Goal: Task Accomplishment & Management: Complete application form

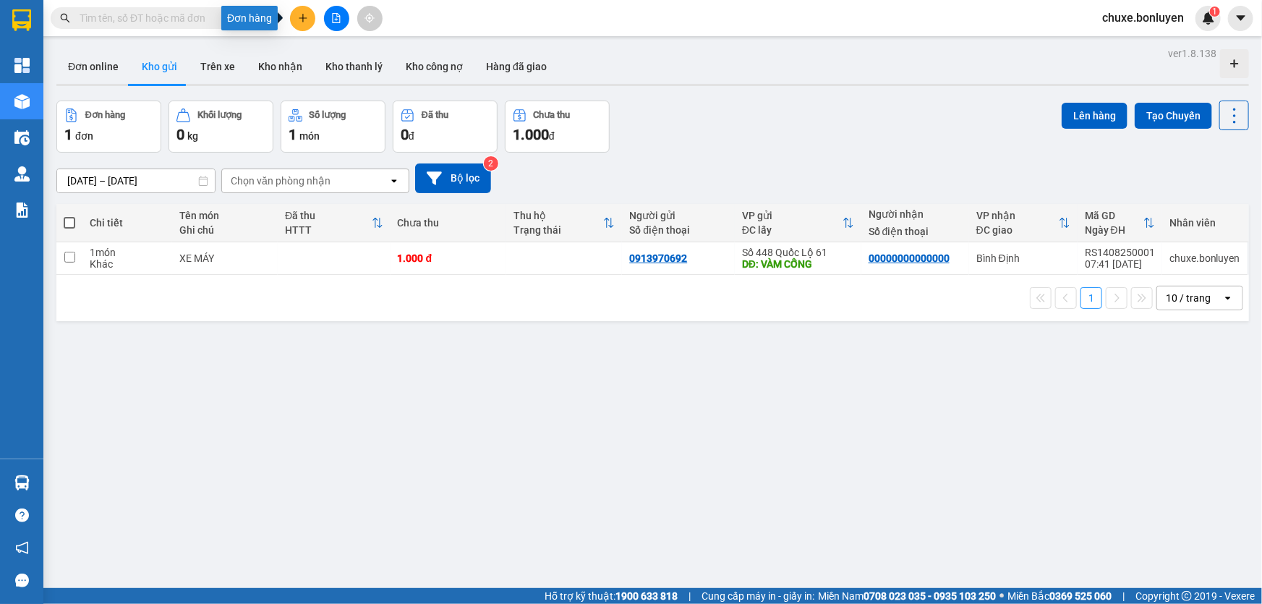
click at [303, 23] on button at bounding box center [302, 18] width 25 height 25
click at [318, 51] on div "Tạo đơn hàng" at bounding box center [353, 53] width 108 height 27
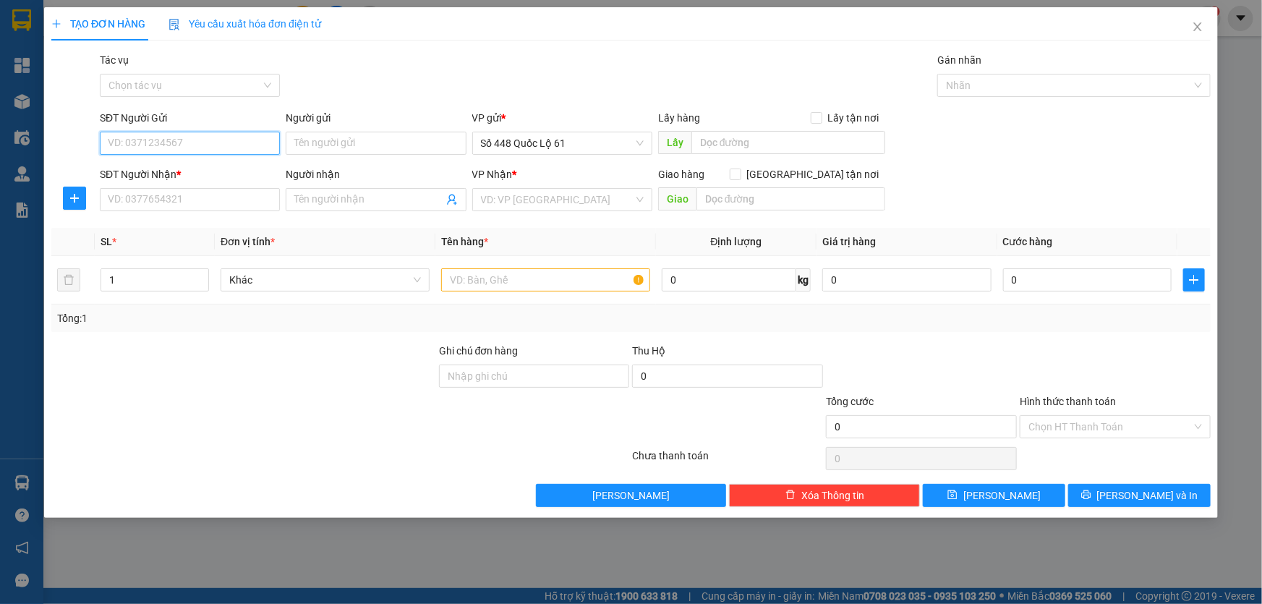
click at [223, 138] on input "SĐT Người Gửi" at bounding box center [190, 143] width 180 height 23
click at [176, 175] on div "0933112521" at bounding box center [189, 172] width 163 height 16
type input "0933112521"
type input "SADEC"
type input "0000000000"
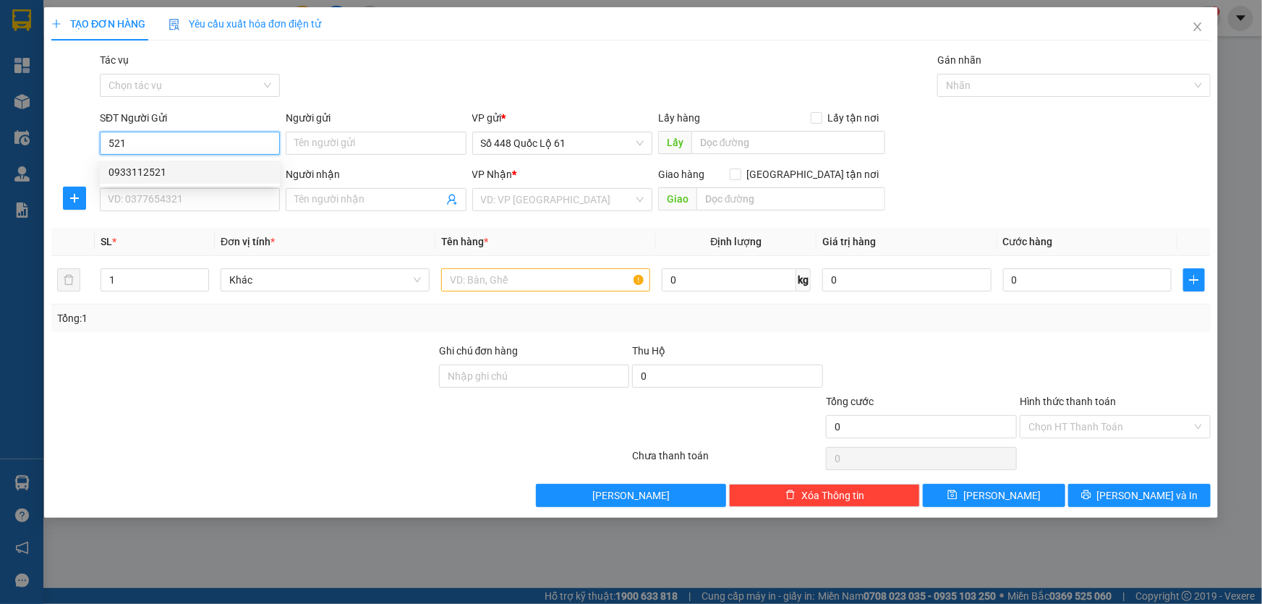
type input "MÃ 555 TUY HÒA"
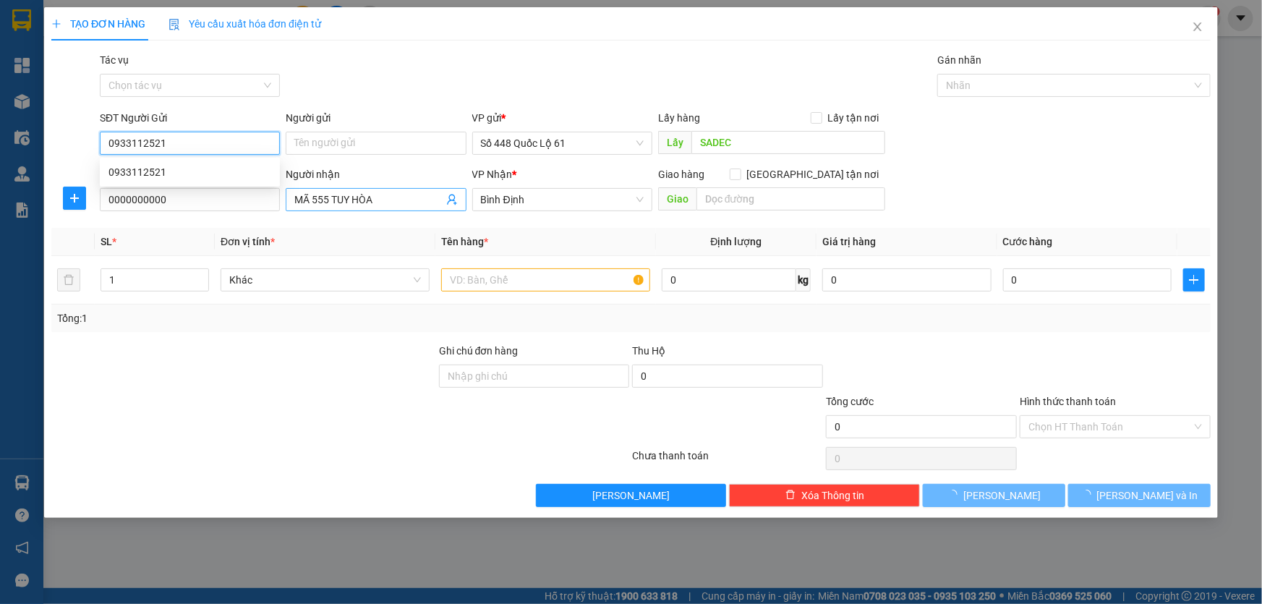
type input "150.000"
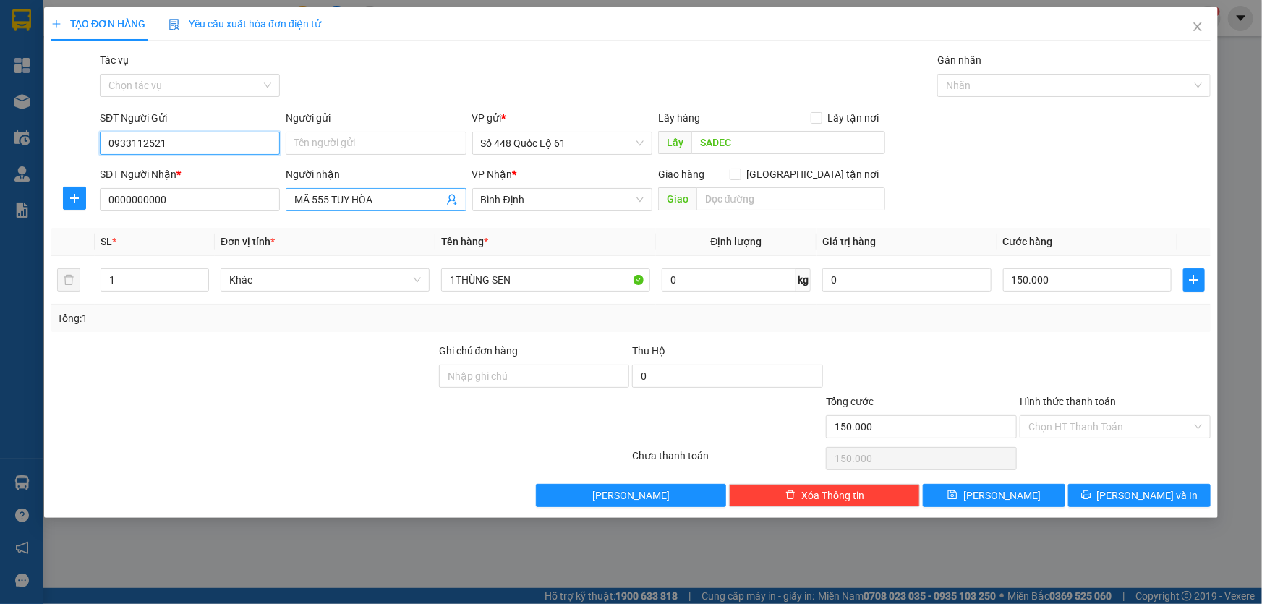
type input "0933112521"
click at [398, 202] on input "MÃ 555 TUY HÒA" at bounding box center [368, 200] width 148 height 16
type input "M"
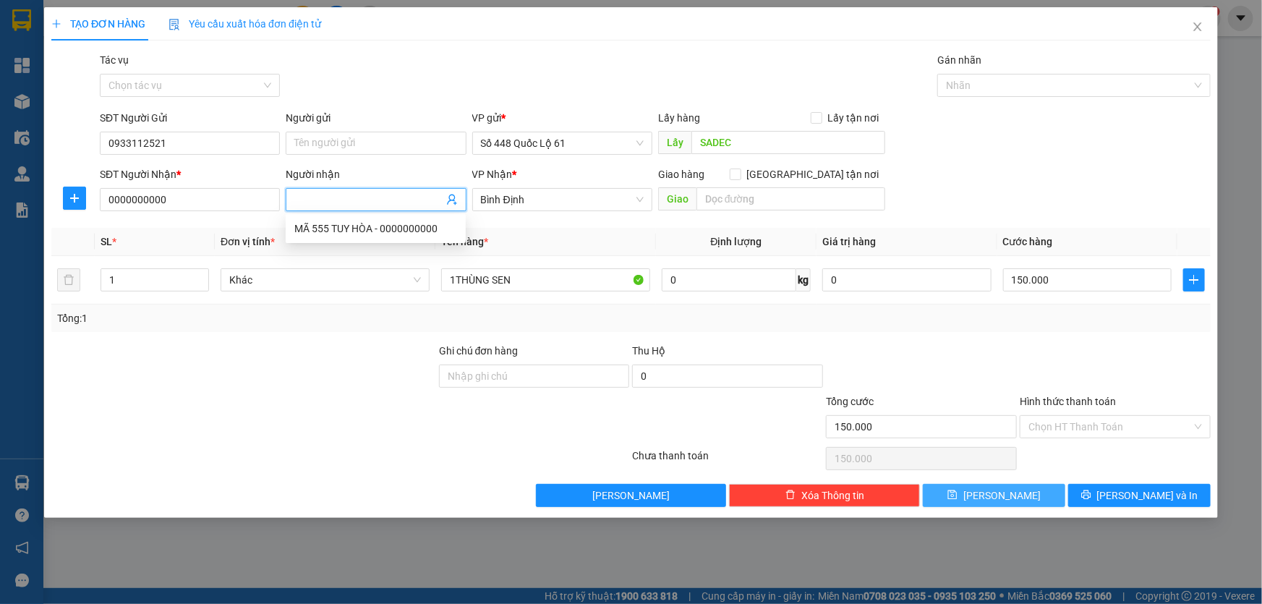
click at [1009, 499] on span "[PERSON_NAME]" at bounding box center [1001, 495] width 77 height 16
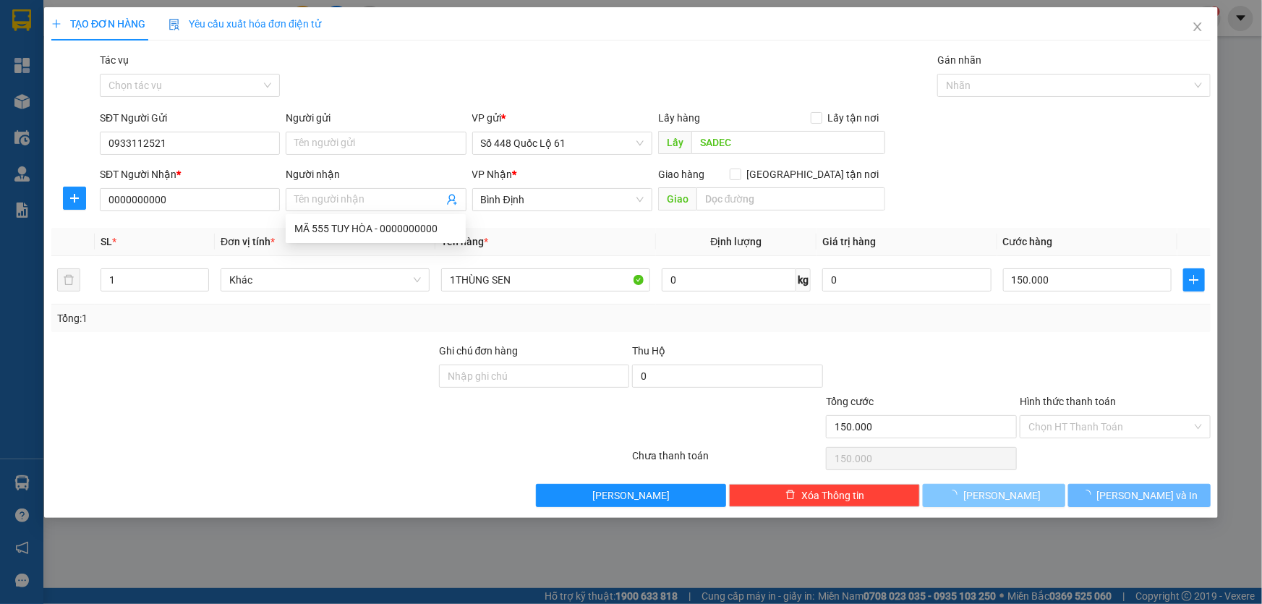
type input "0"
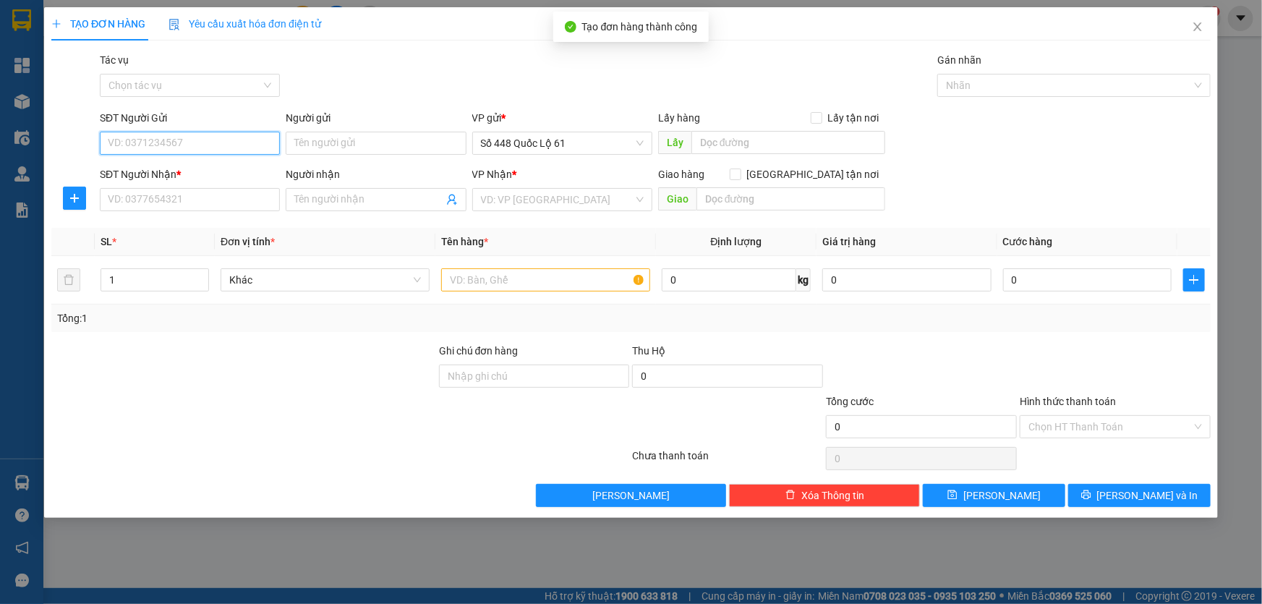
click at [185, 149] on input "SĐT Người Gửi" at bounding box center [190, 143] width 180 height 23
click at [184, 145] on input "SĐT Người Gửi" at bounding box center [190, 143] width 180 height 23
click at [173, 176] on div "0787998488" at bounding box center [189, 172] width 163 height 16
type input "0787998488"
type input "[PERSON_NAME]"
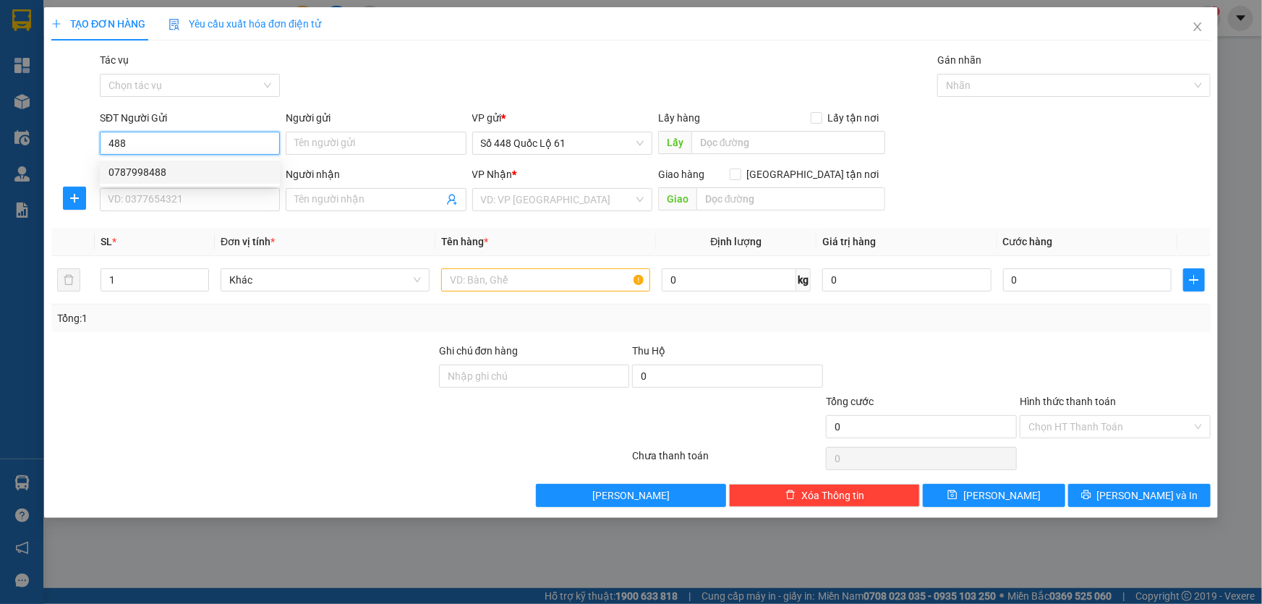
type input "00000000000"
type input "A TÈO 464"
type input "120.000"
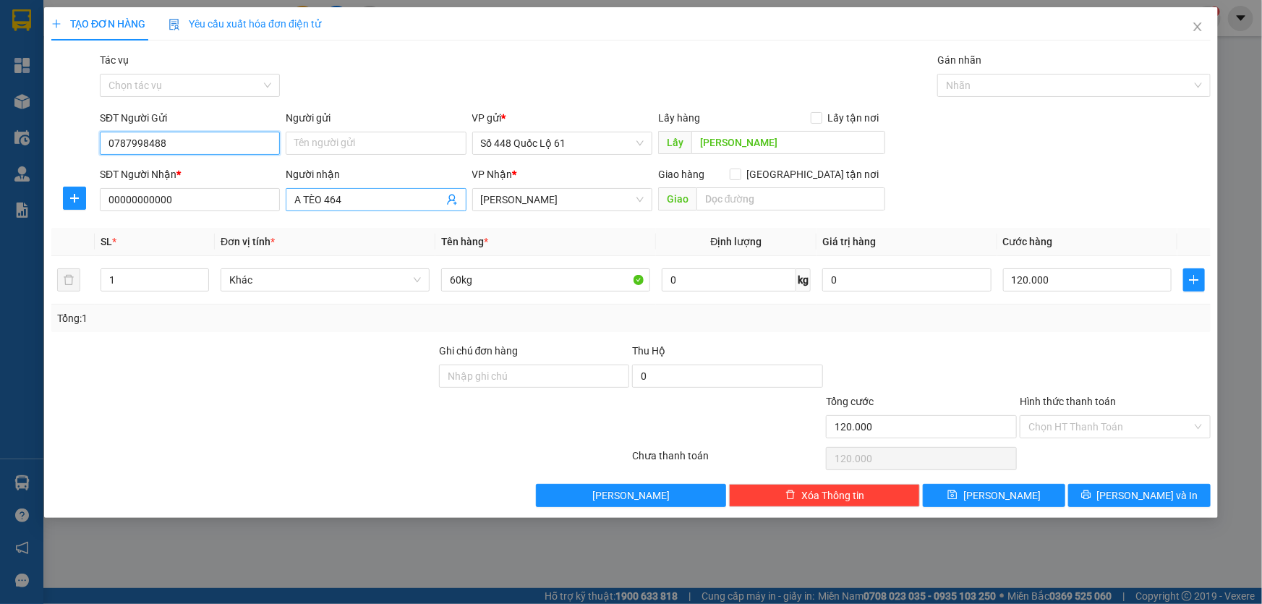
type input "0787998488"
click at [436, 208] on span "A TÈO 464" at bounding box center [376, 199] width 180 height 23
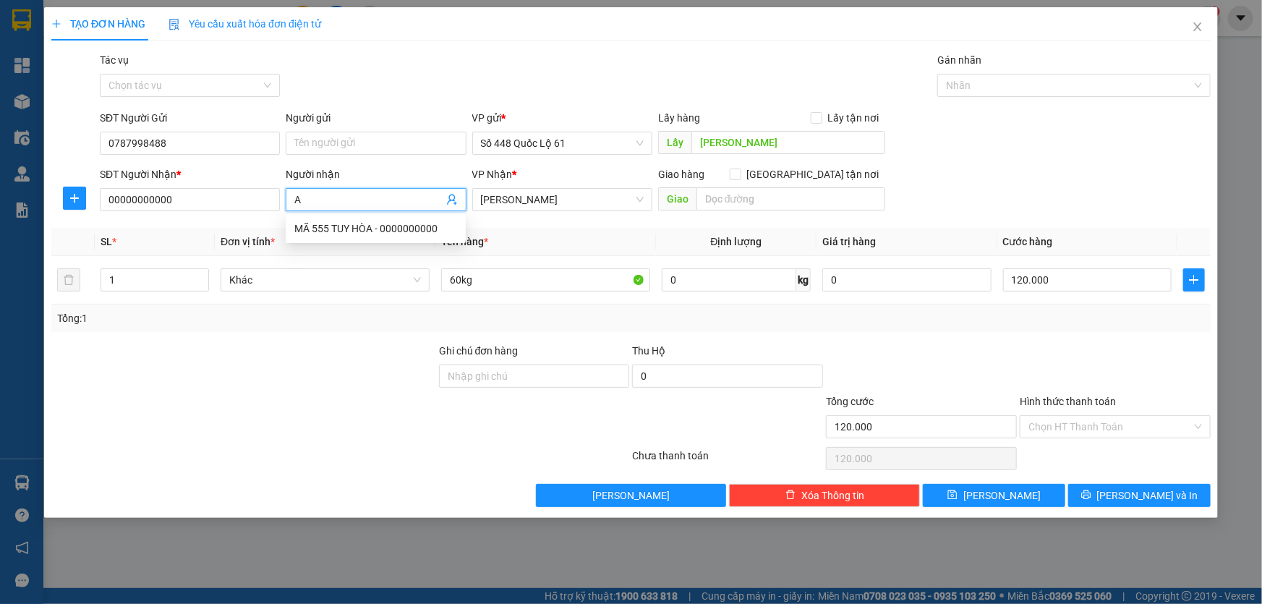
type input "A"
click at [1001, 487] on span "[PERSON_NAME]" at bounding box center [1001, 495] width 77 height 16
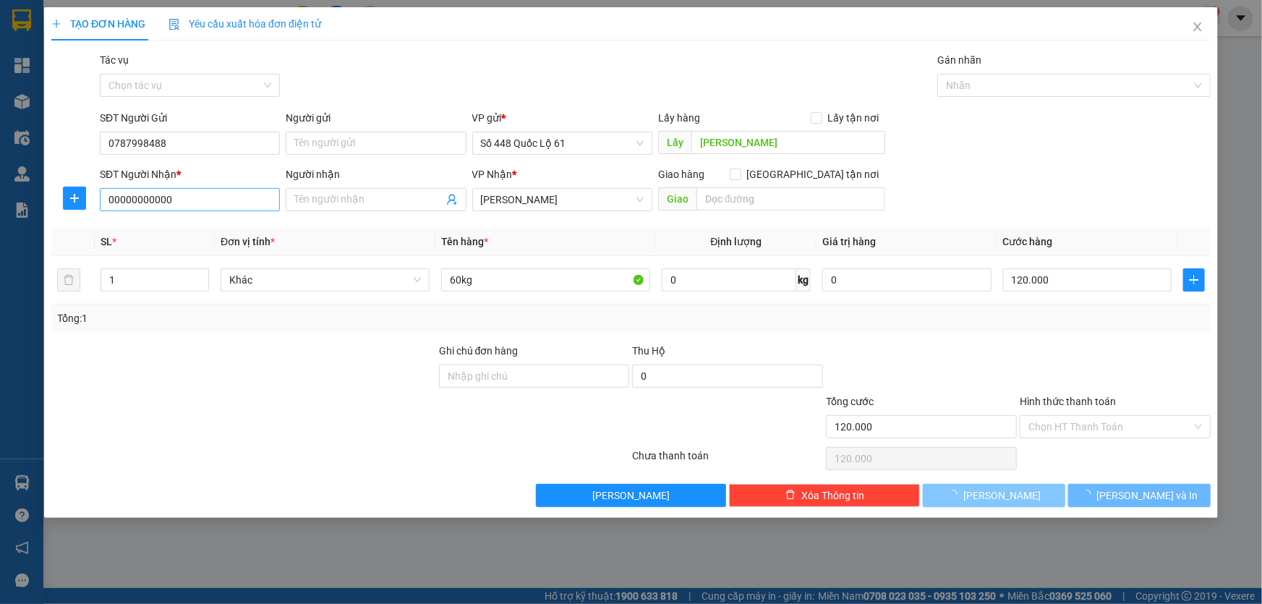
type input "0"
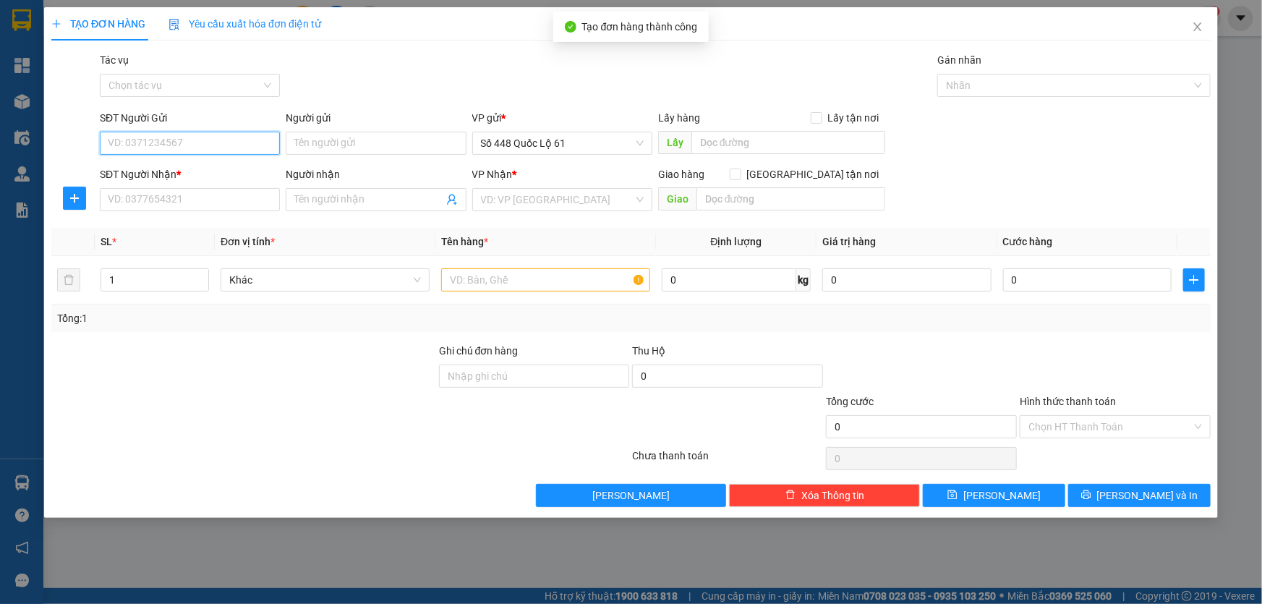
click at [197, 150] on input "SĐT Người Gửi" at bounding box center [190, 143] width 180 height 23
click at [163, 171] on div "0787998488" at bounding box center [189, 172] width 163 height 16
type input "0787998488"
type input "[PERSON_NAME]"
type input "00000000000"
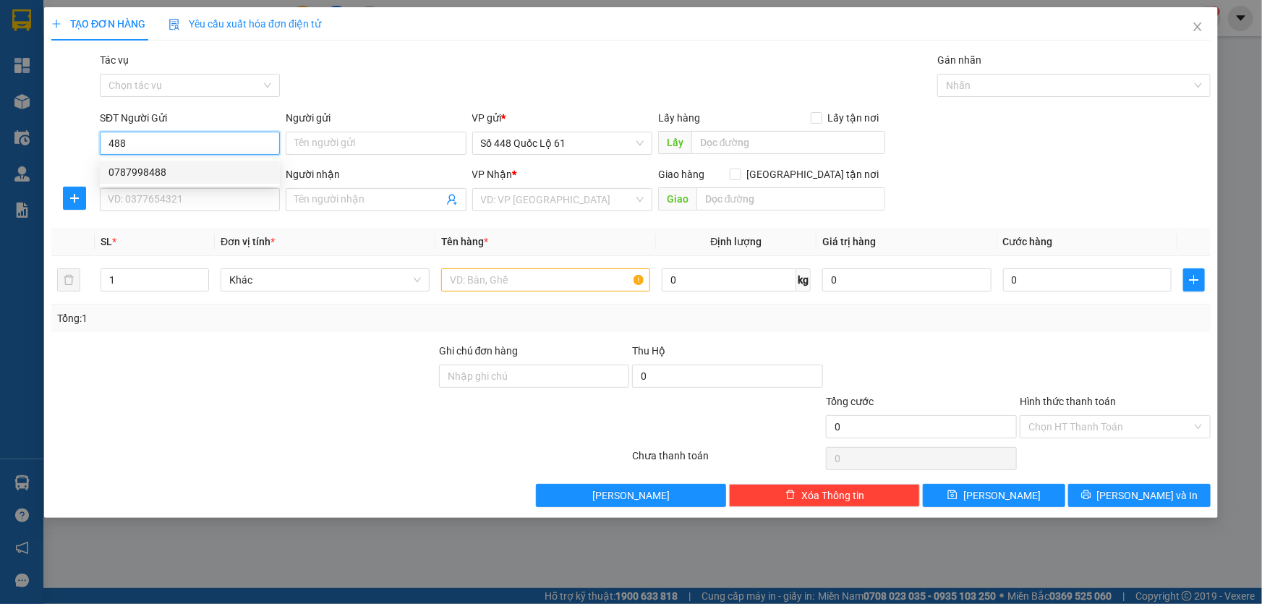
type input "A TÈO 464"
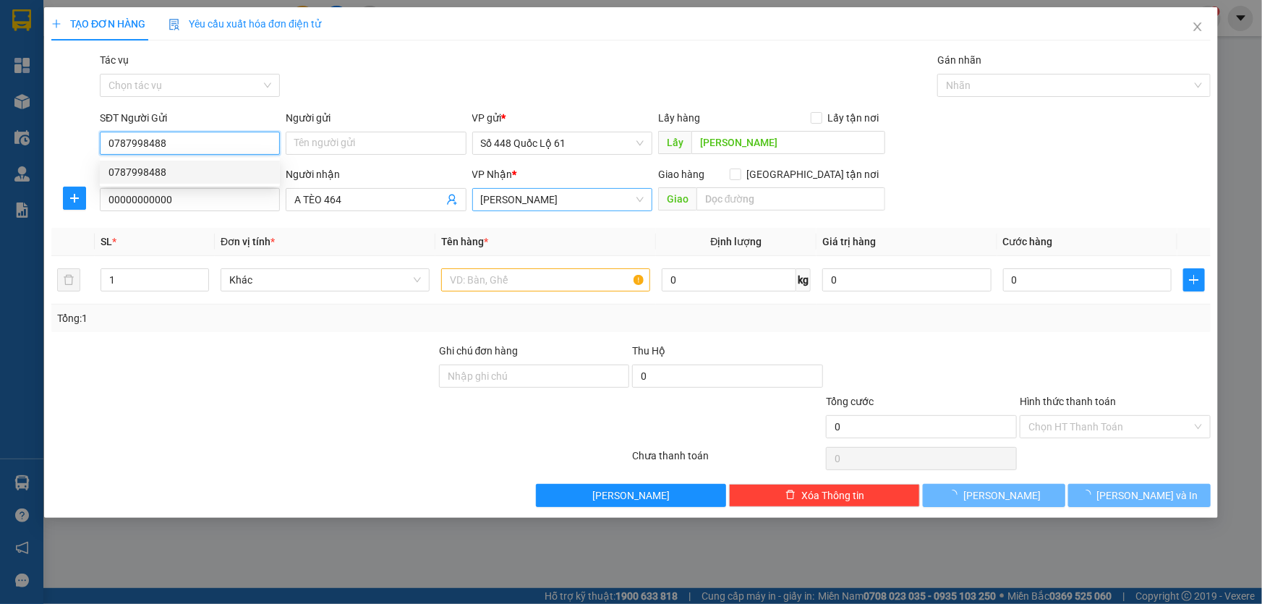
type input "120.000"
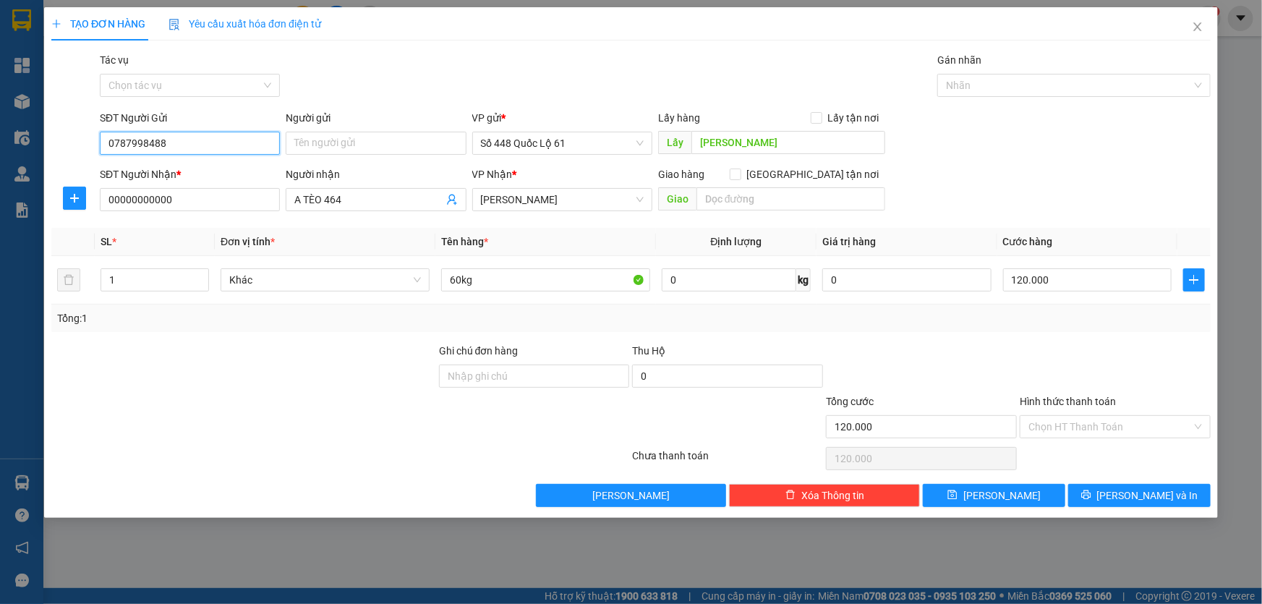
type input "0787998488"
drag, startPoint x: 391, startPoint y: 217, endPoint x: 389, endPoint y: 208, distance: 9.5
click at [389, 214] on div "Transit Pickup Surcharge Ids Transit Deliver Surcharge Ids Transit Deliver Surc…" at bounding box center [630, 279] width 1159 height 455
click at [389, 208] on span "A TÈO 464" at bounding box center [376, 199] width 180 height 23
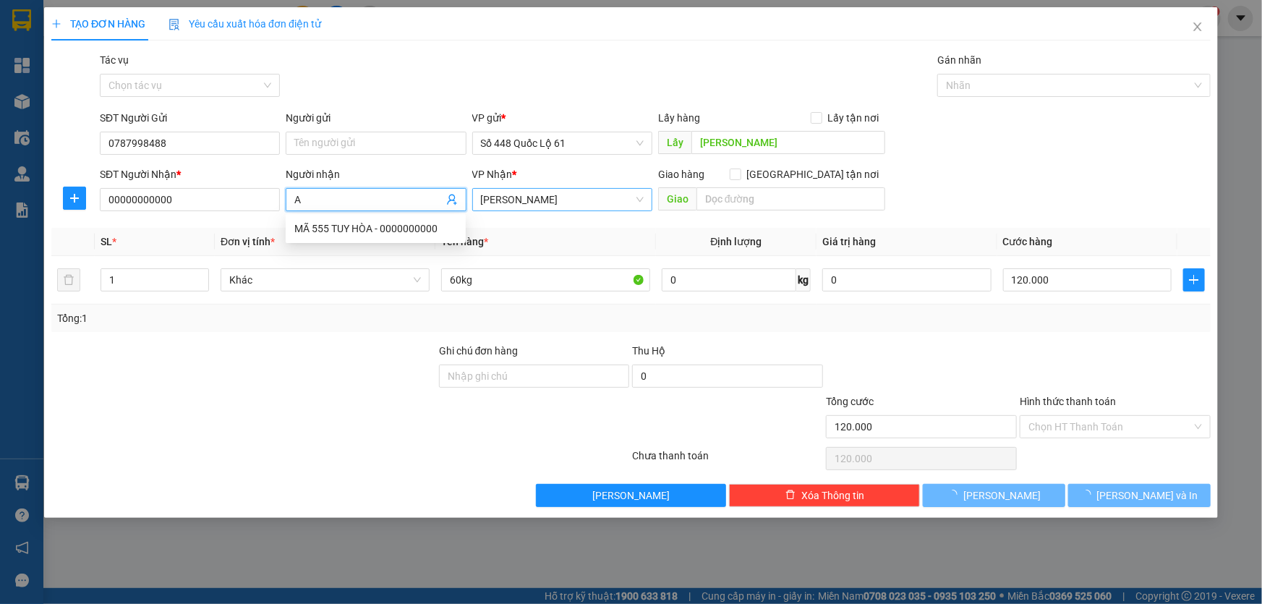
type input "A"
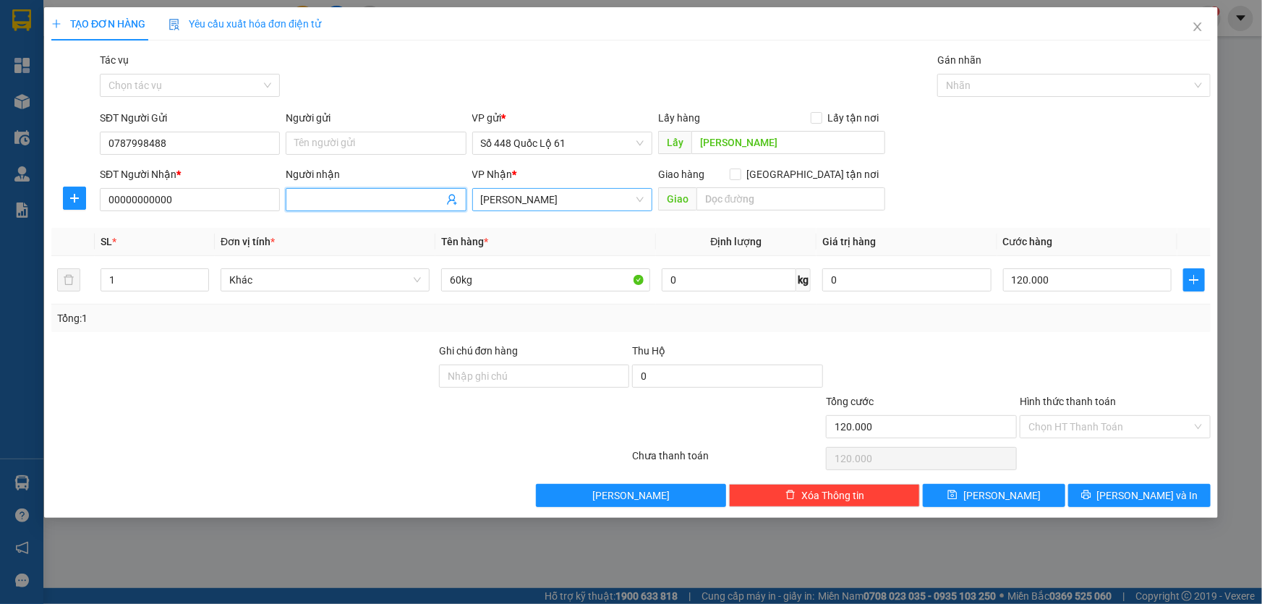
click at [505, 200] on span "[PERSON_NAME]" at bounding box center [562, 200] width 163 height 22
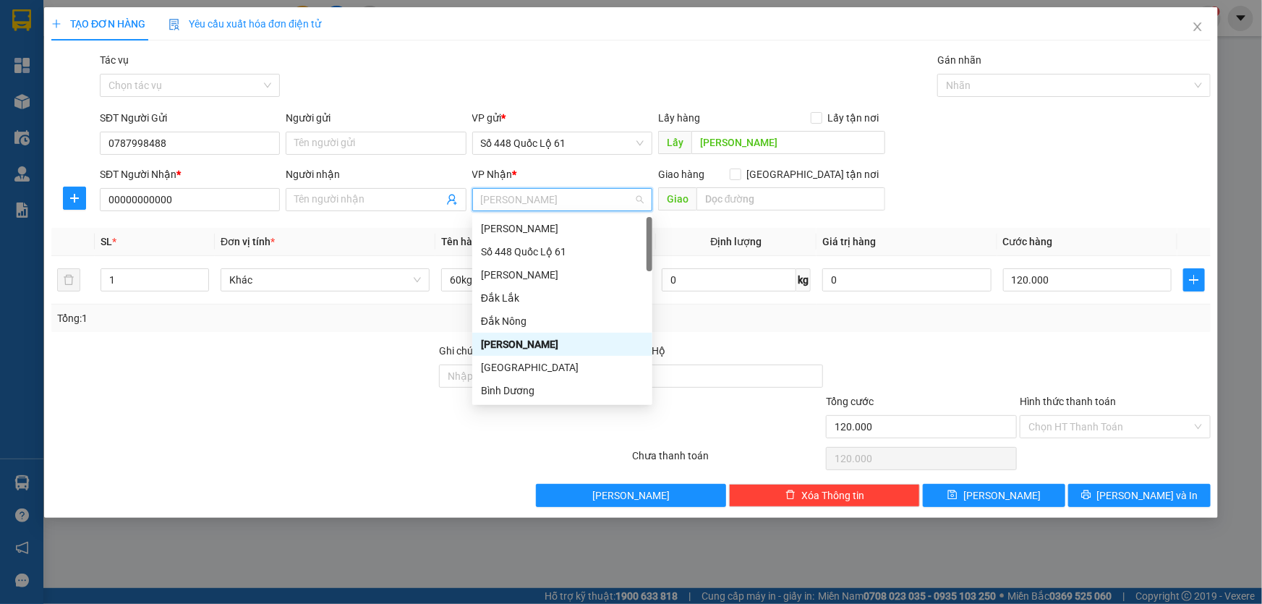
type input "q"
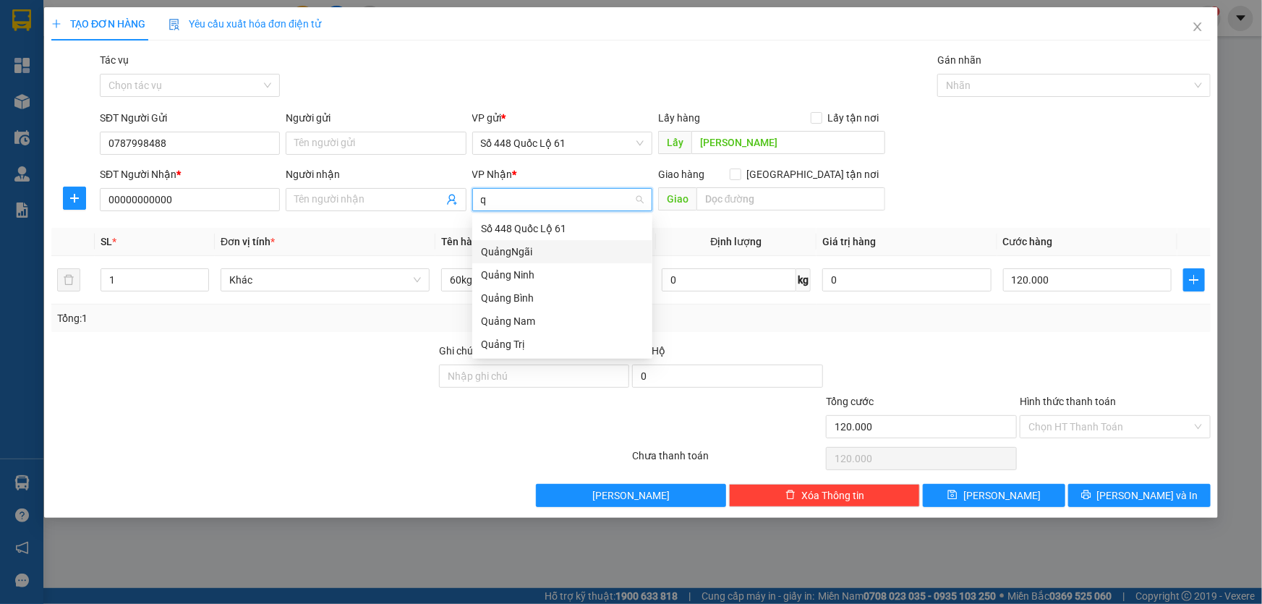
click at [503, 252] on div "QuảngNgãi" at bounding box center [562, 252] width 163 height 16
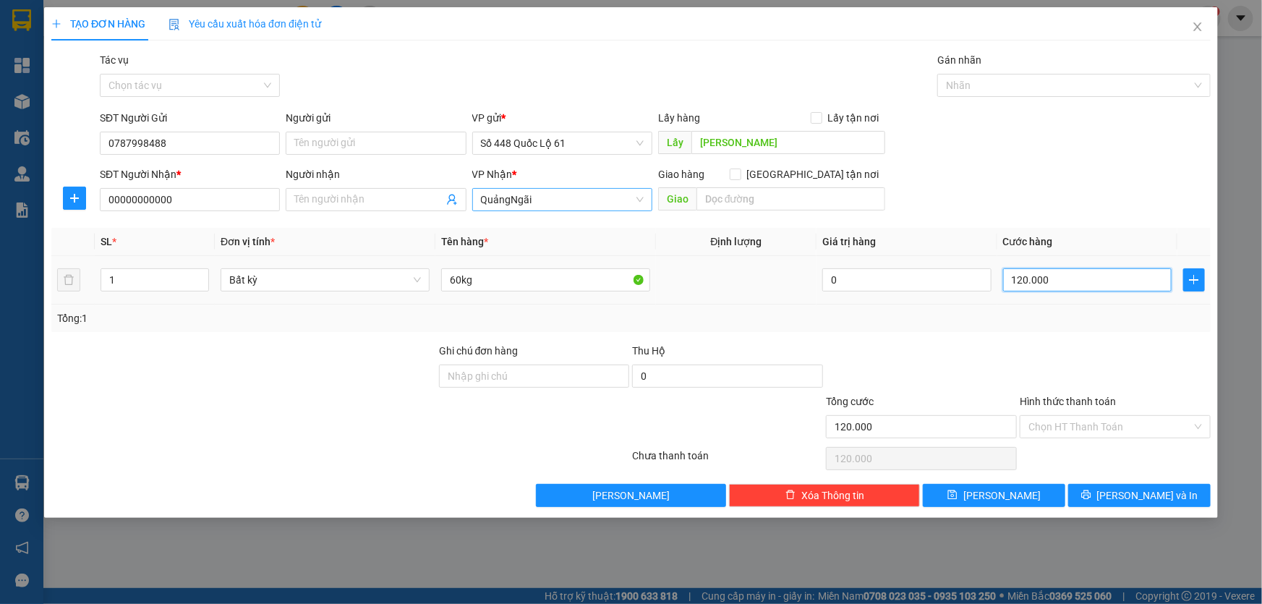
click at [1046, 282] on input "120.000" at bounding box center [1087, 279] width 169 height 23
type input "1"
type input "16"
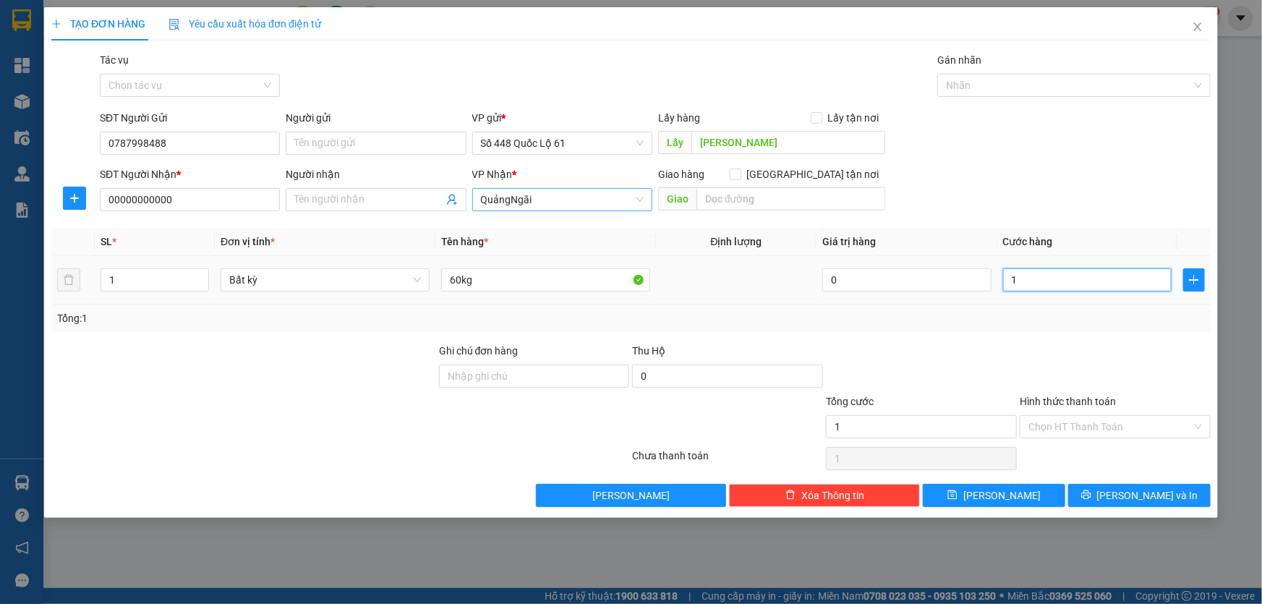
type input "16"
type input "1"
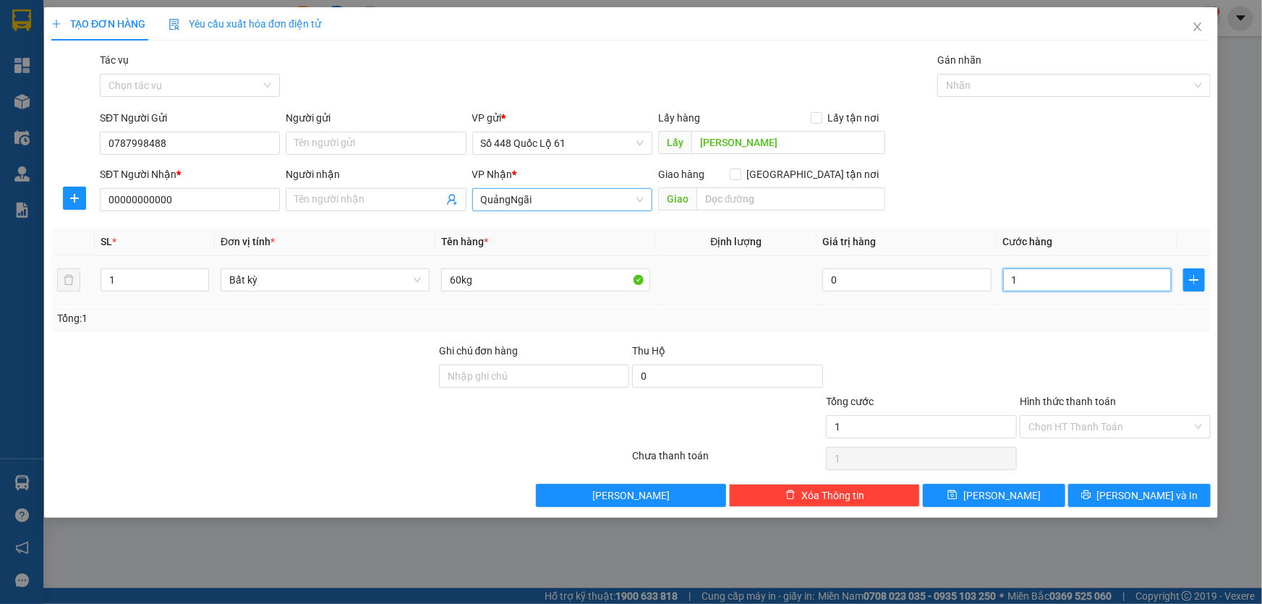
type input "18"
type input "180"
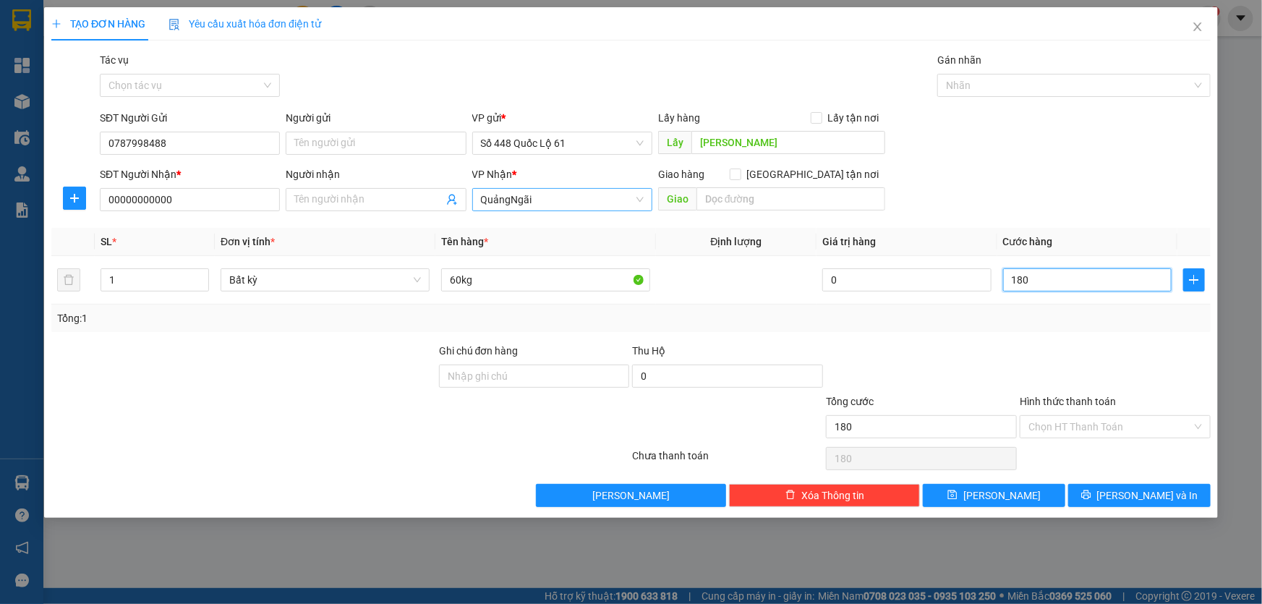
type input "180"
type input "180.000"
drag, startPoint x: 1020, startPoint y: 479, endPoint x: 1018, endPoint y: 486, distance: 7.6
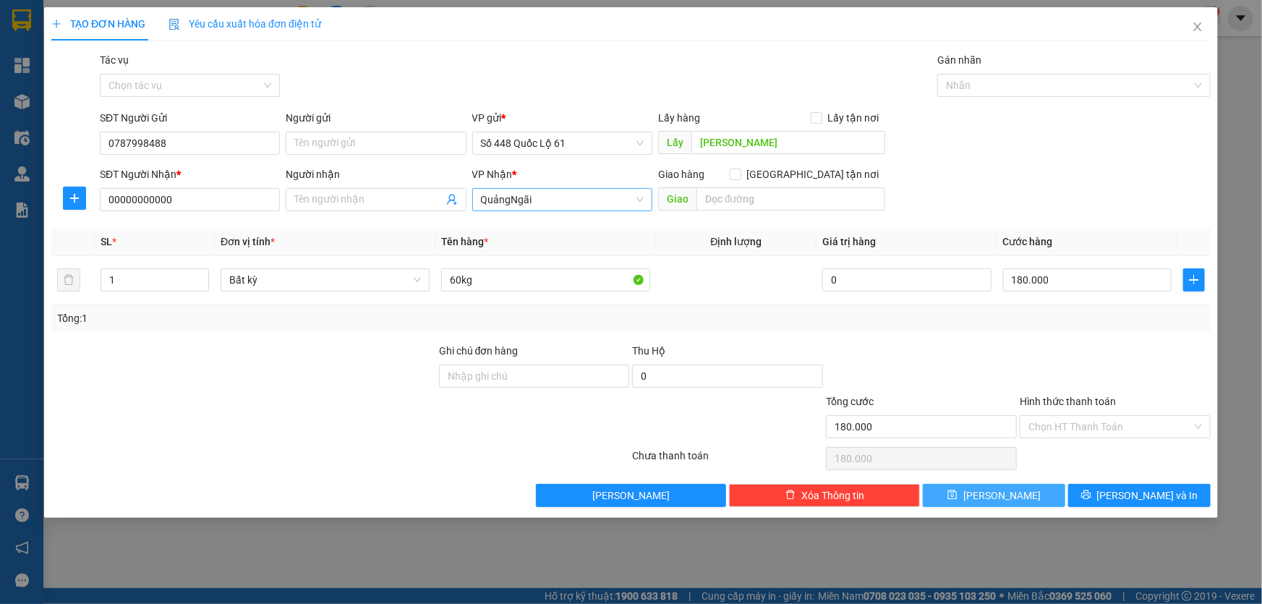
click at [1018, 485] on div "Transit Pickup Surcharge Ids Transit Deliver Surcharge Ids Transit Deliver Surc…" at bounding box center [630, 279] width 1159 height 455
click at [1017, 487] on button "[PERSON_NAME]" at bounding box center [994, 495] width 142 height 23
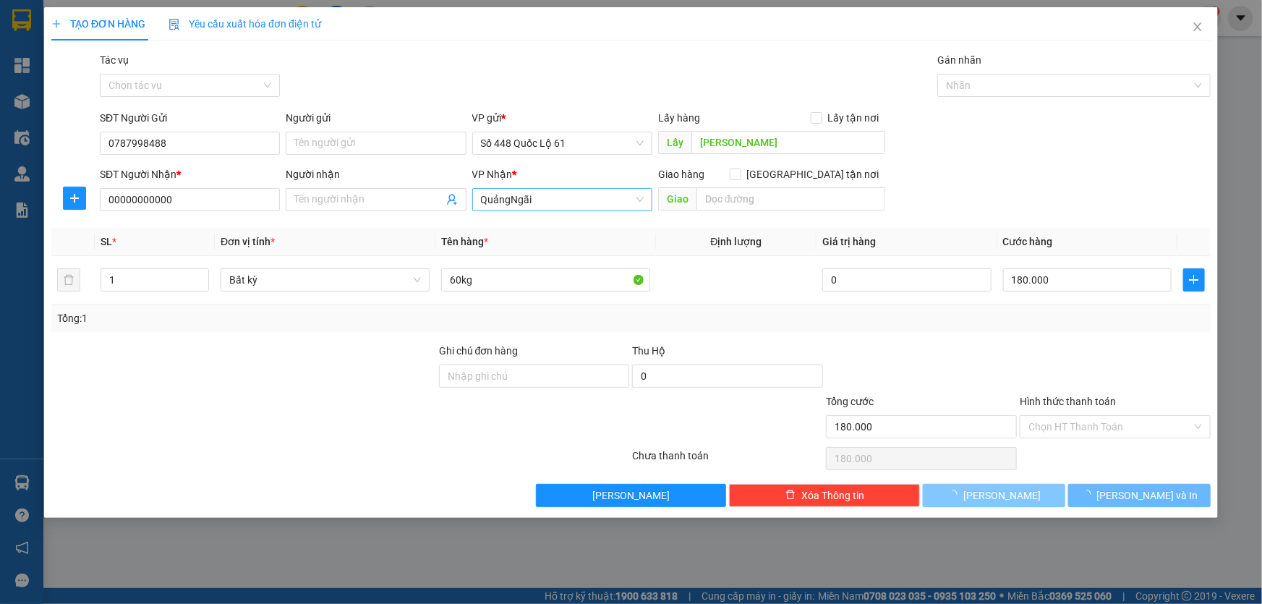
type input "0"
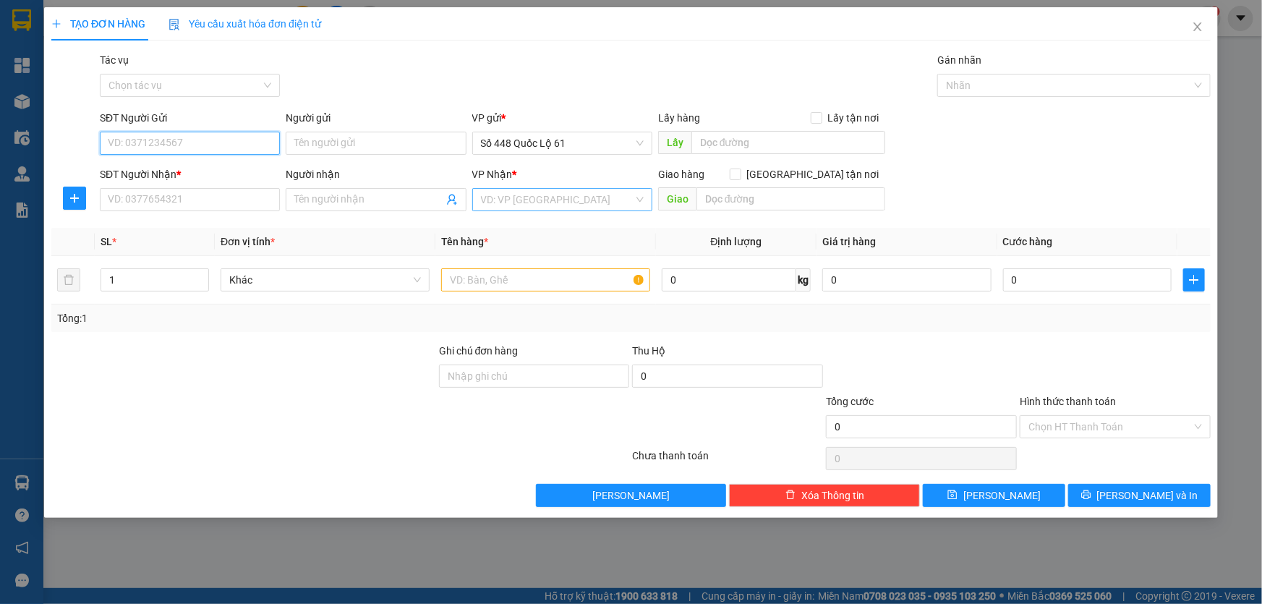
click at [140, 143] on input "SĐT Người Gửi" at bounding box center [190, 143] width 180 height 23
click at [152, 176] on div "0905884364" at bounding box center [189, 172] width 163 height 16
type input "0905884364"
type input "[PERSON_NAME]"
type input "00000000000"
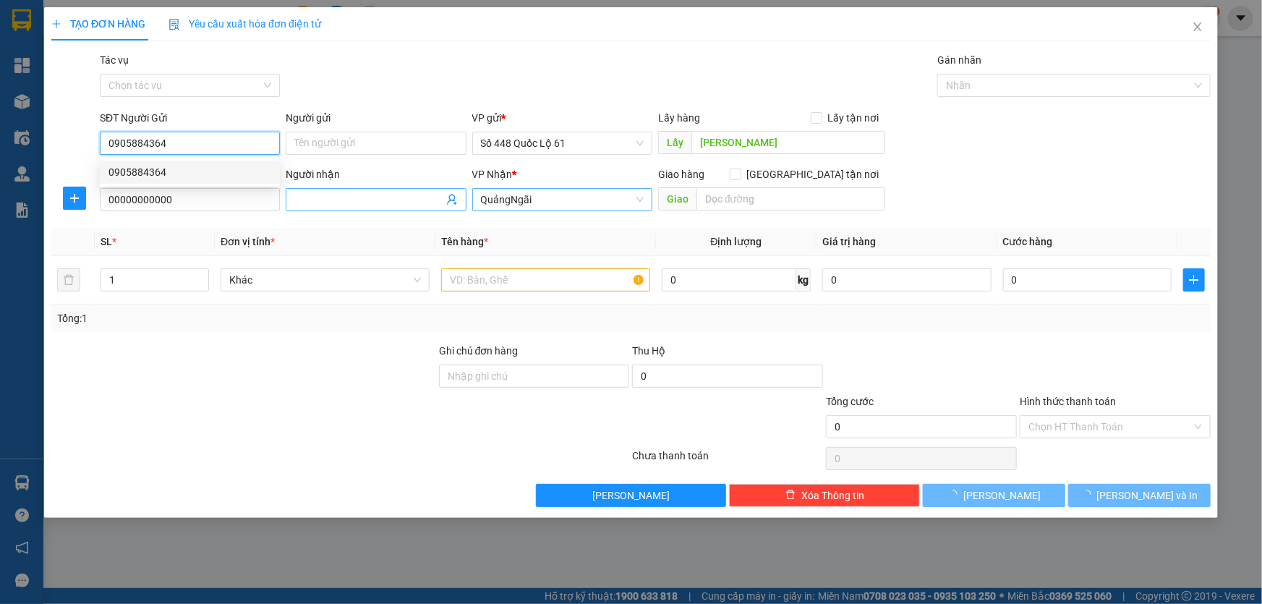
type input "900.000"
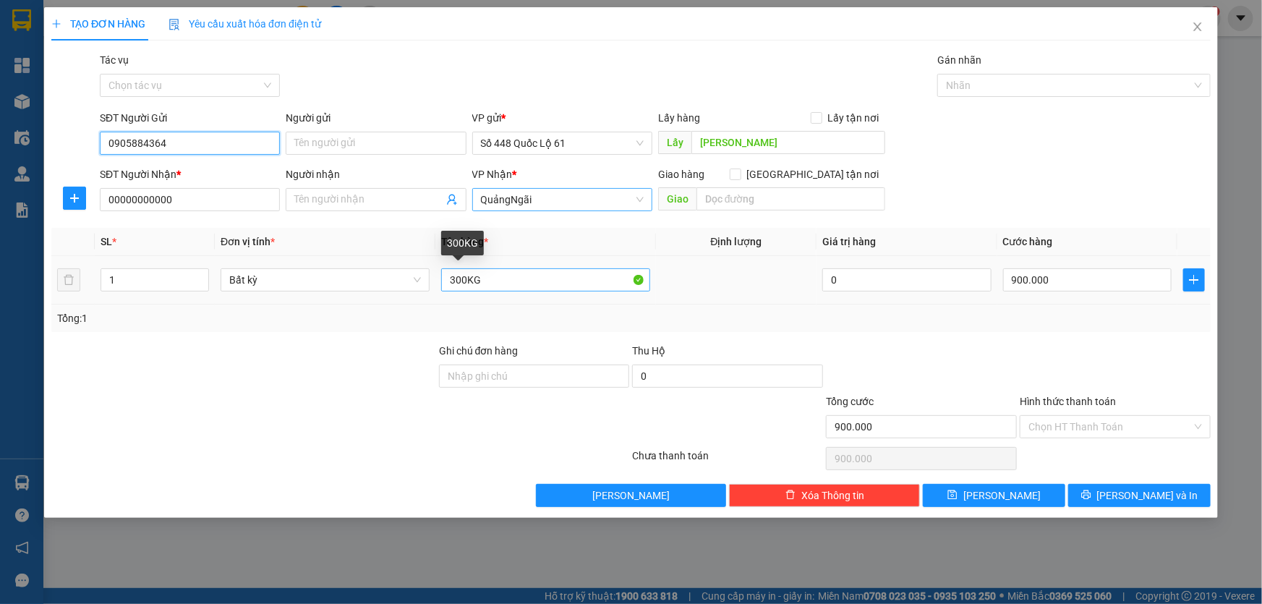
type input "0905884364"
click at [458, 281] on input "300KG" at bounding box center [545, 279] width 209 height 23
click at [456, 281] on input "300KG" at bounding box center [545, 279] width 209 height 23
type input "100KG"
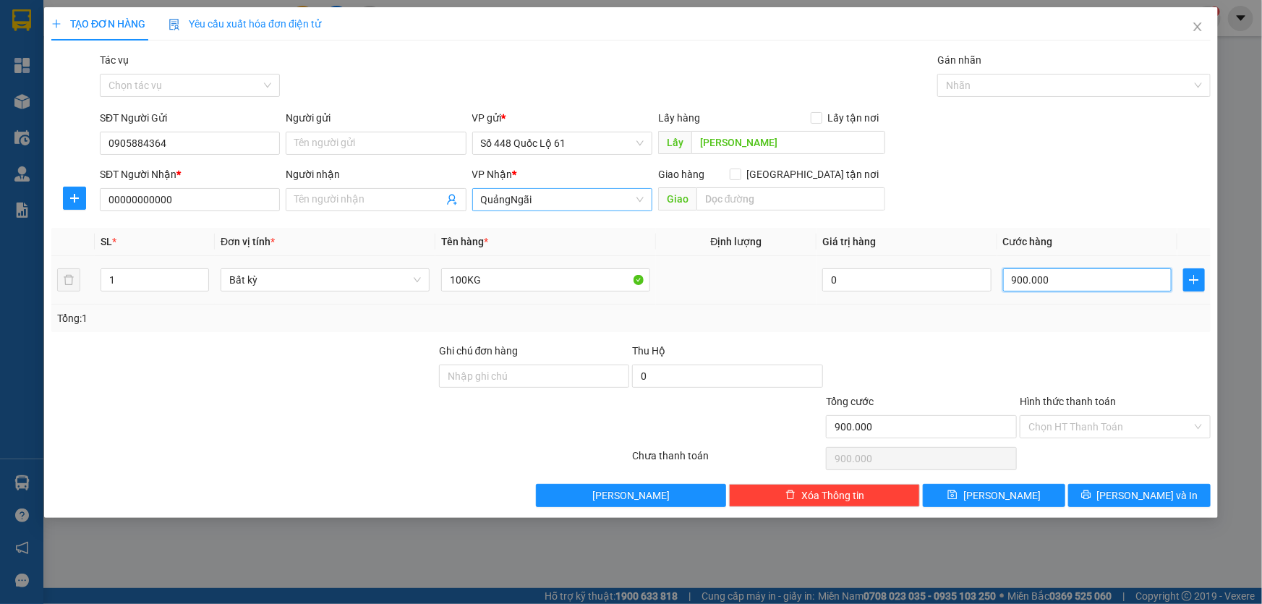
click at [1029, 278] on input "900.000" at bounding box center [1087, 279] width 169 height 23
type input "3"
type input "30"
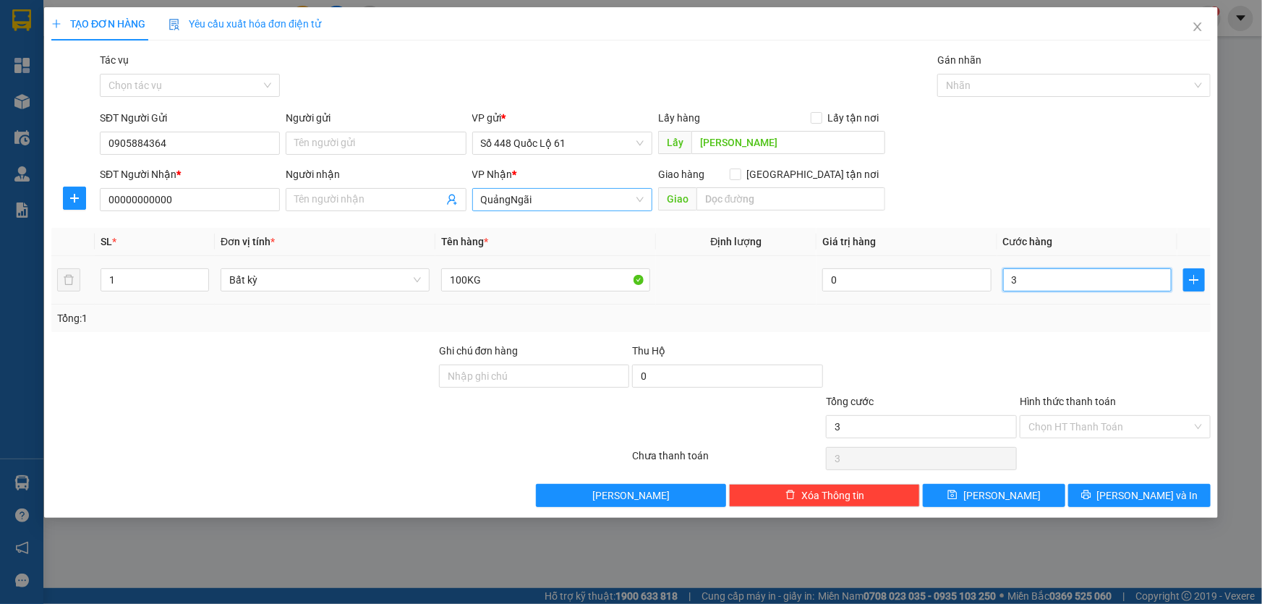
type input "30"
type input "300"
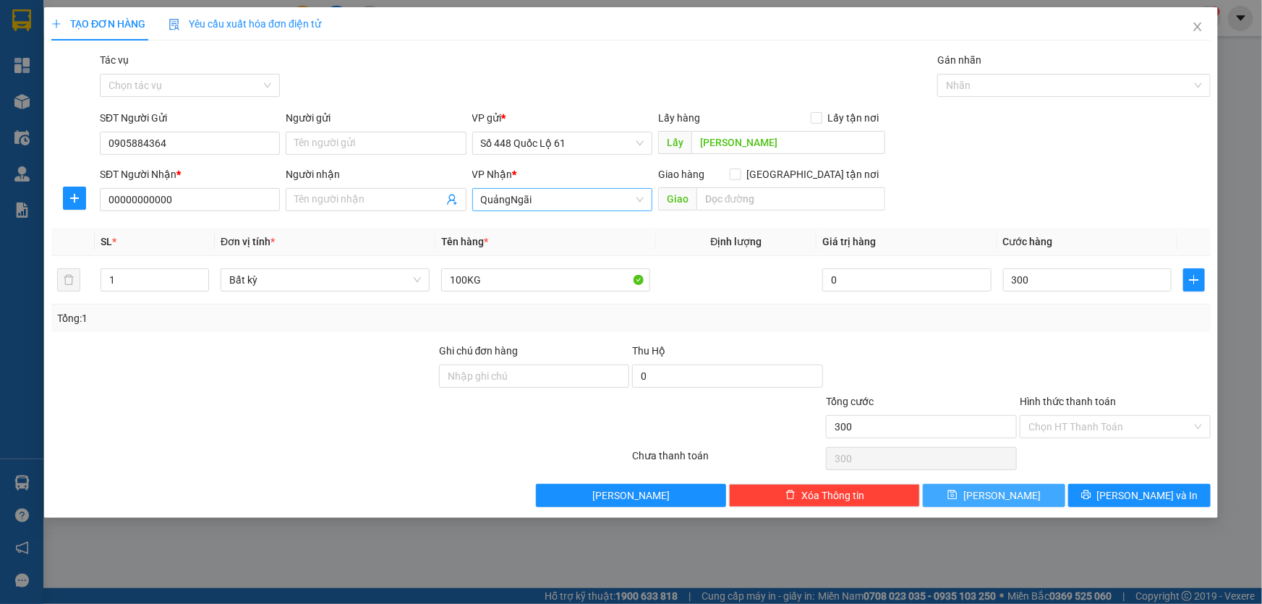
type input "300.000"
click at [957, 498] on icon "save" at bounding box center [952, 495] width 10 height 10
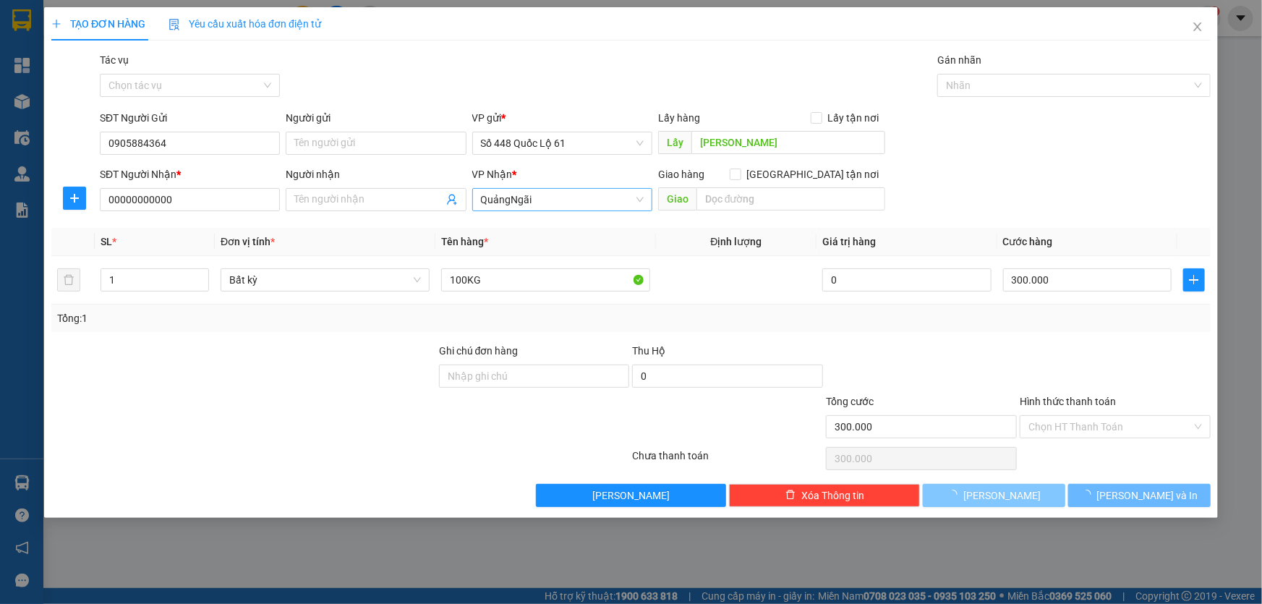
type input "0"
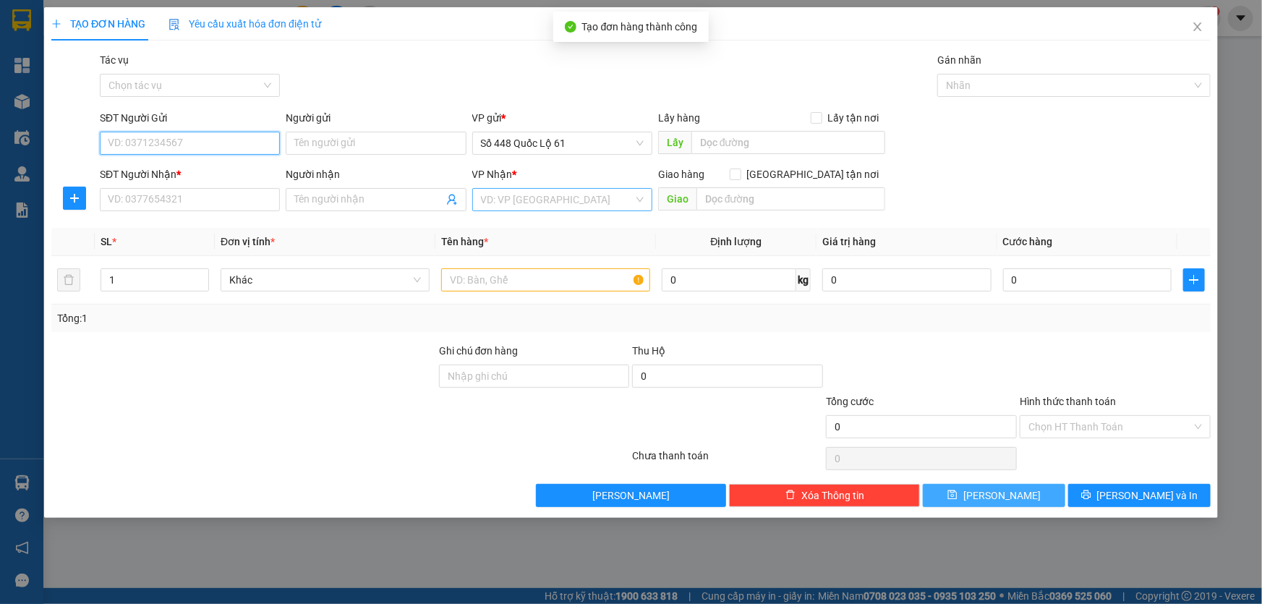
click at [182, 147] on input "SĐT Người Gửi" at bounding box center [190, 143] width 180 height 23
click at [181, 166] on div "0905884364" at bounding box center [189, 172] width 163 height 16
type input "0905884364"
type input "[PERSON_NAME]"
type input "00000000000"
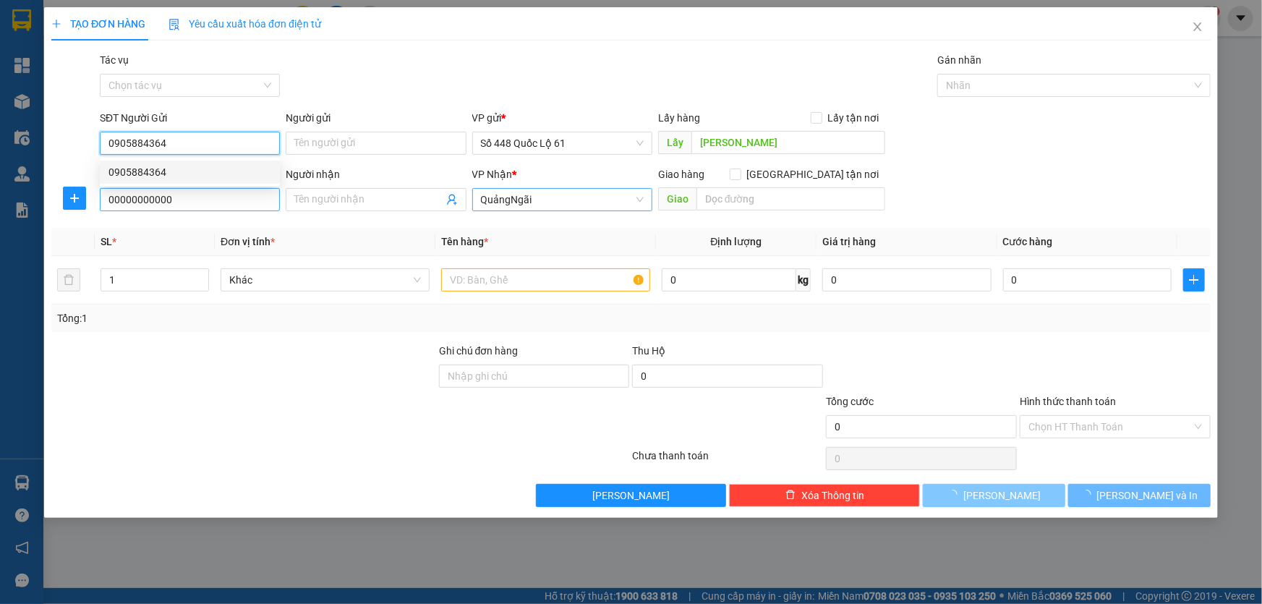
type input "300.000"
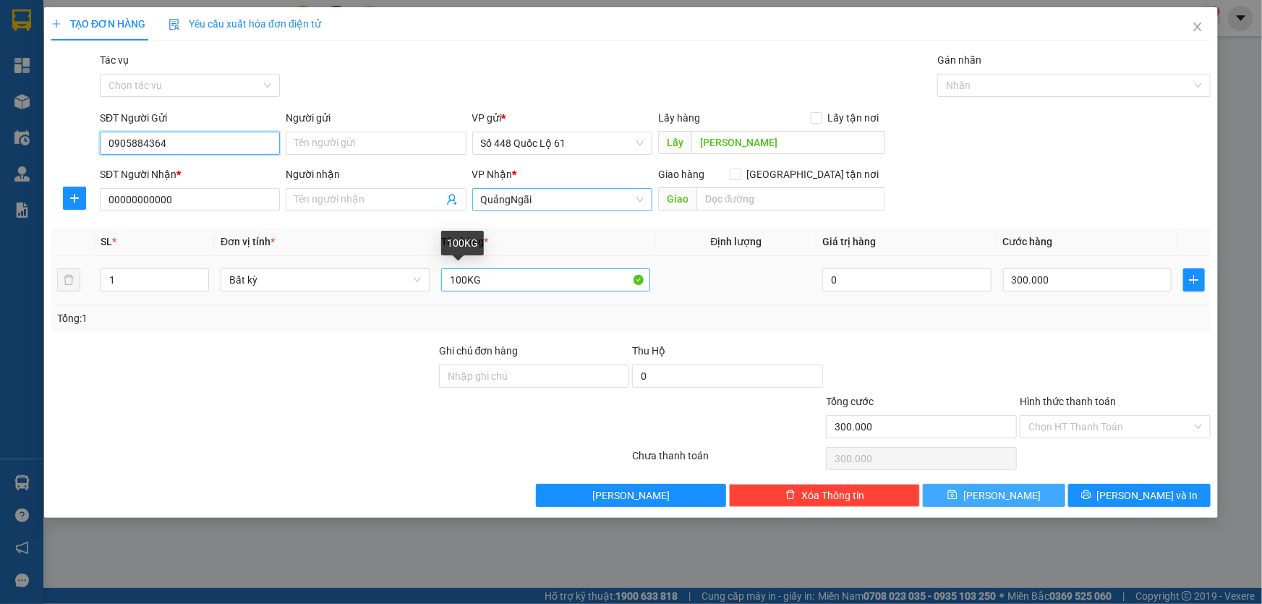
type input "0905884364"
click at [456, 281] on input "100KG" at bounding box center [545, 279] width 209 height 23
click at [453, 276] on input "00KG" at bounding box center [545, 279] width 209 height 23
type input "80KG"
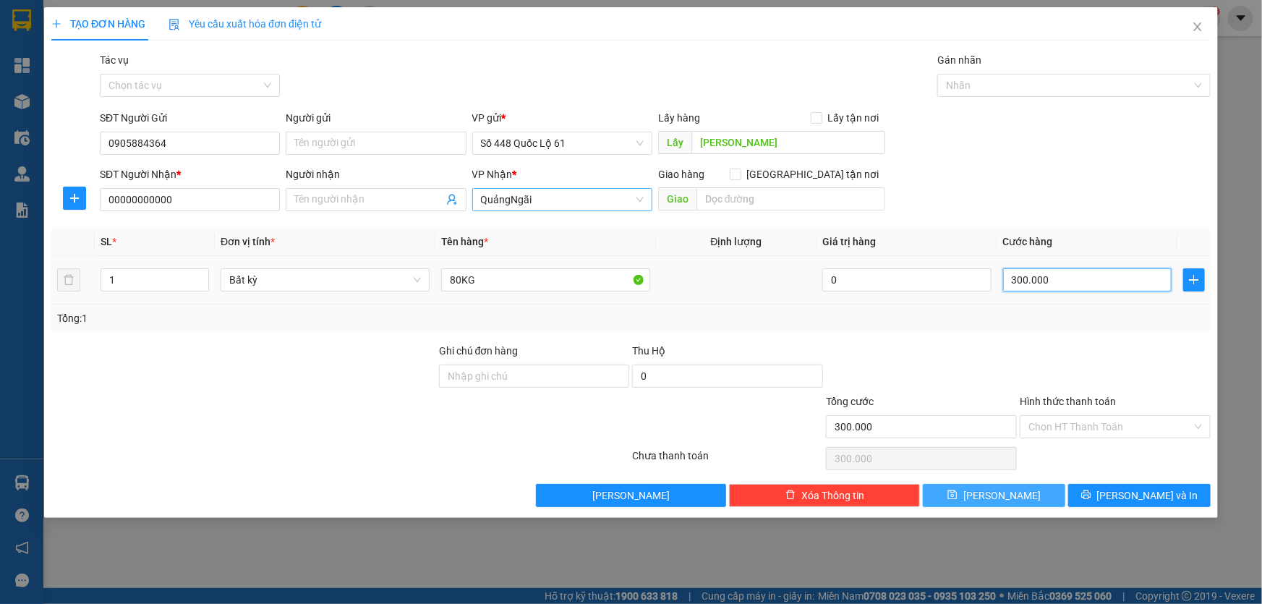
click at [1024, 279] on input "300.000" at bounding box center [1087, 279] width 169 height 23
click at [550, 202] on span "QuảngNgãi" at bounding box center [562, 200] width 163 height 22
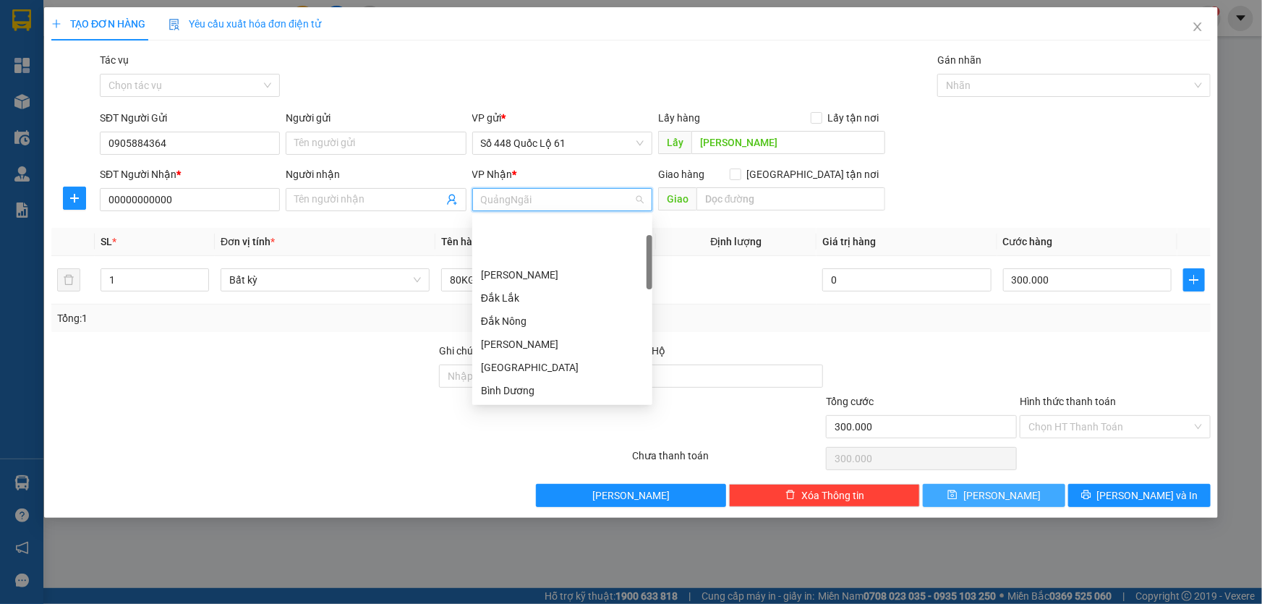
scroll to position [69, 0]
type input "l"
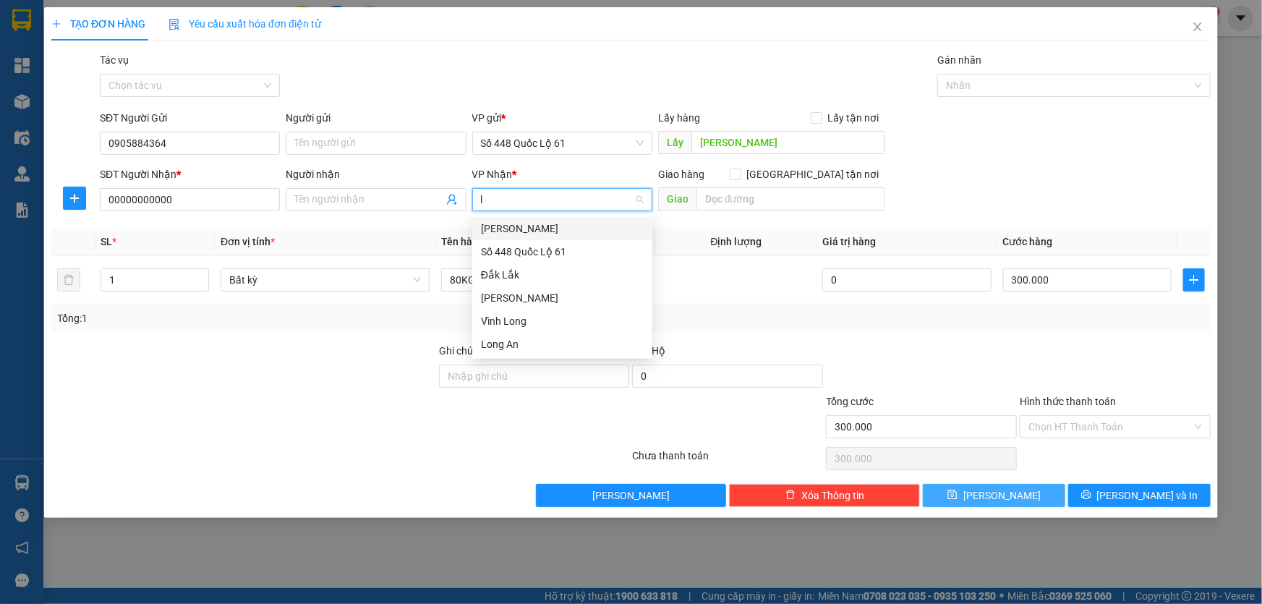
scroll to position [0, 0]
click at [532, 226] on div "[PERSON_NAME]" at bounding box center [562, 229] width 163 height 16
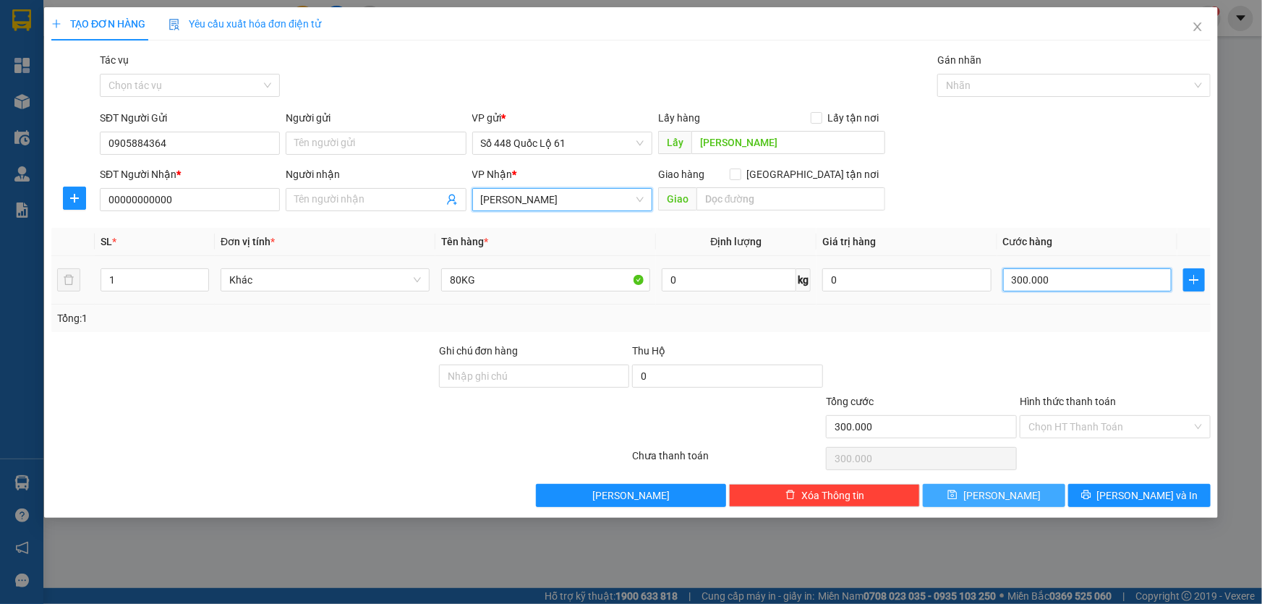
click at [1006, 281] on input "300.000" at bounding box center [1087, 279] width 169 height 23
type input "2"
type input "24"
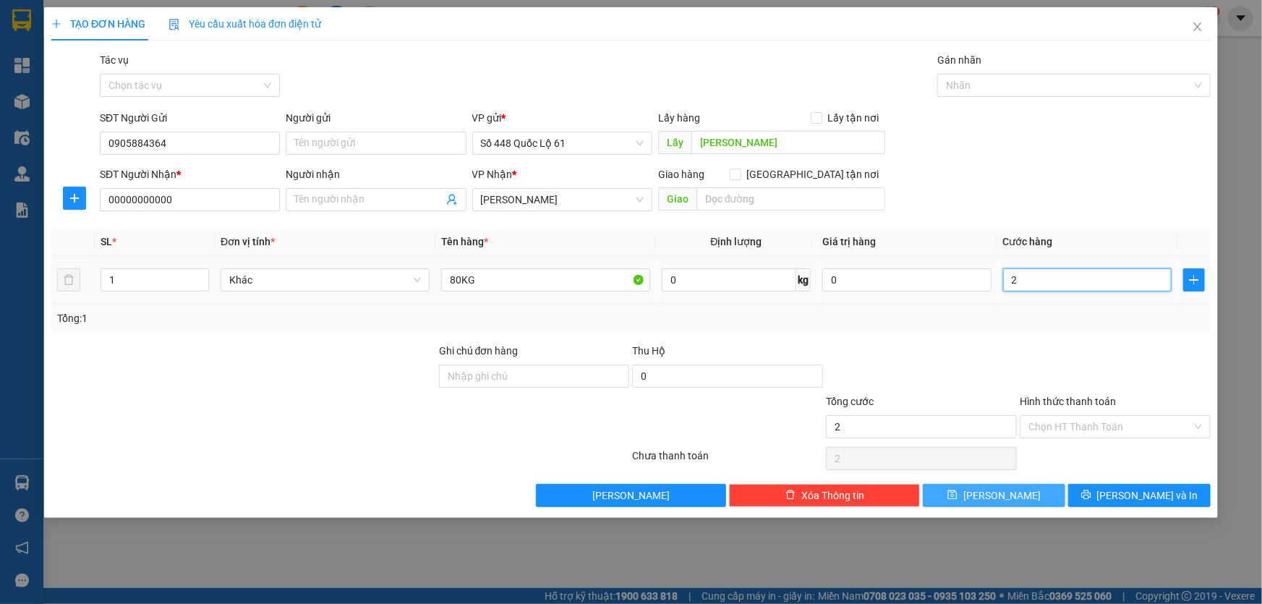
type input "24"
type input "240"
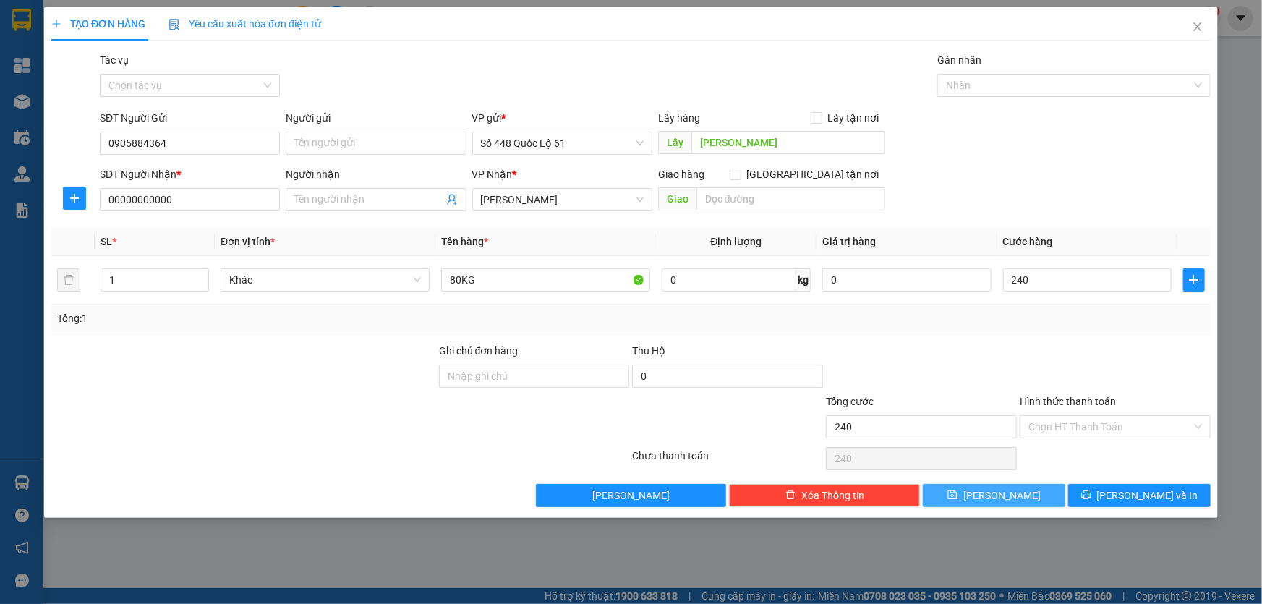
type input "240.000"
click at [989, 491] on button "[PERSON_NAME]" at bounding box center [994, 495] width 142 height 23
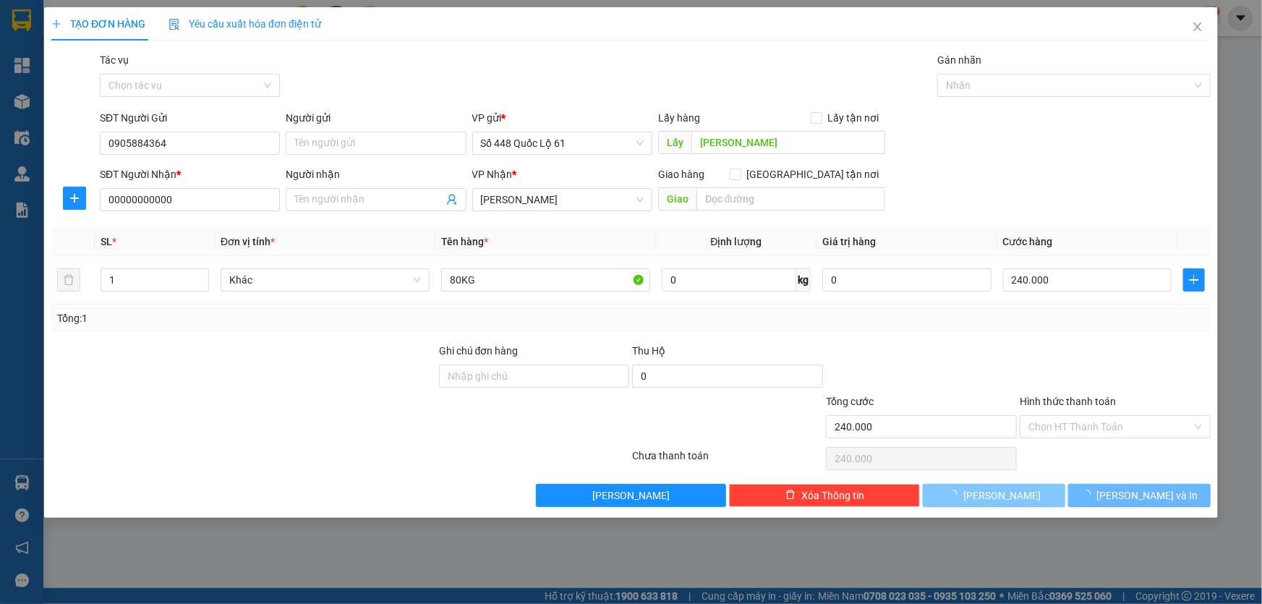
type input "0"
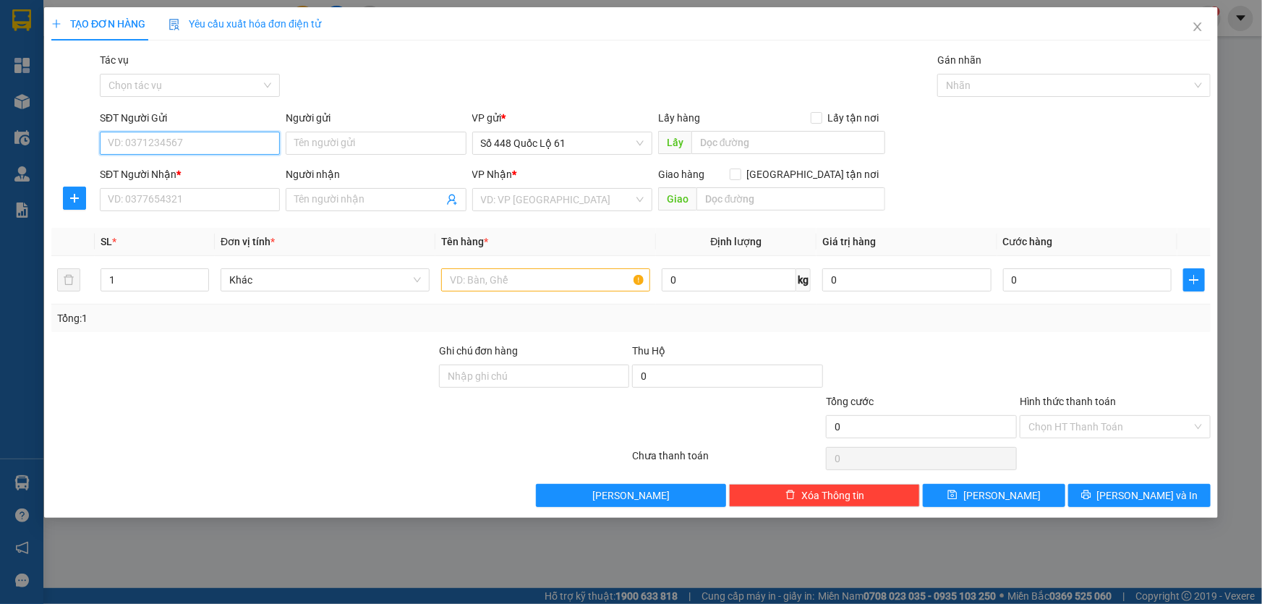
click at [171, 149] on input "SĐT Người Gửi" at bounding box center [190, 143] width 180 height 23
type input "3"
drag, startPoint x: 165, startPoint y: 172, endPoint x: 398, endPoint y: 218, distance: 237.3
click at [166, 171] on div "0977969527" at bounding box center [189, 172] width 163 height 16
type input "0977969527"
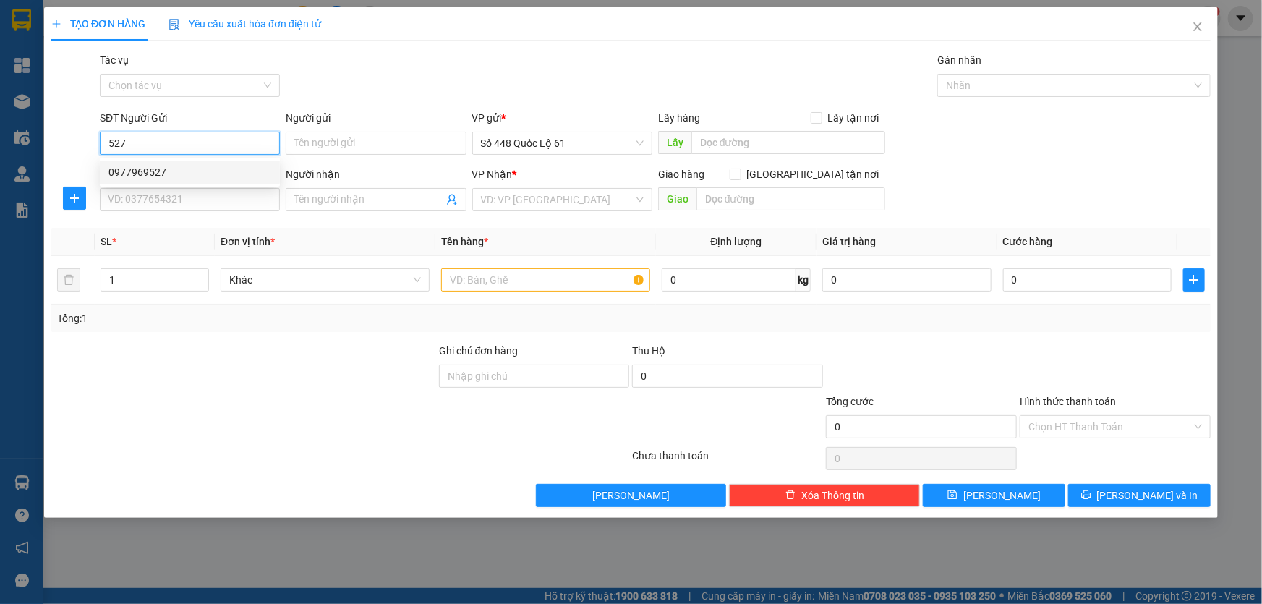
type input "[PERSON_NAME]"
type input "0000000000"
type input "150.000"
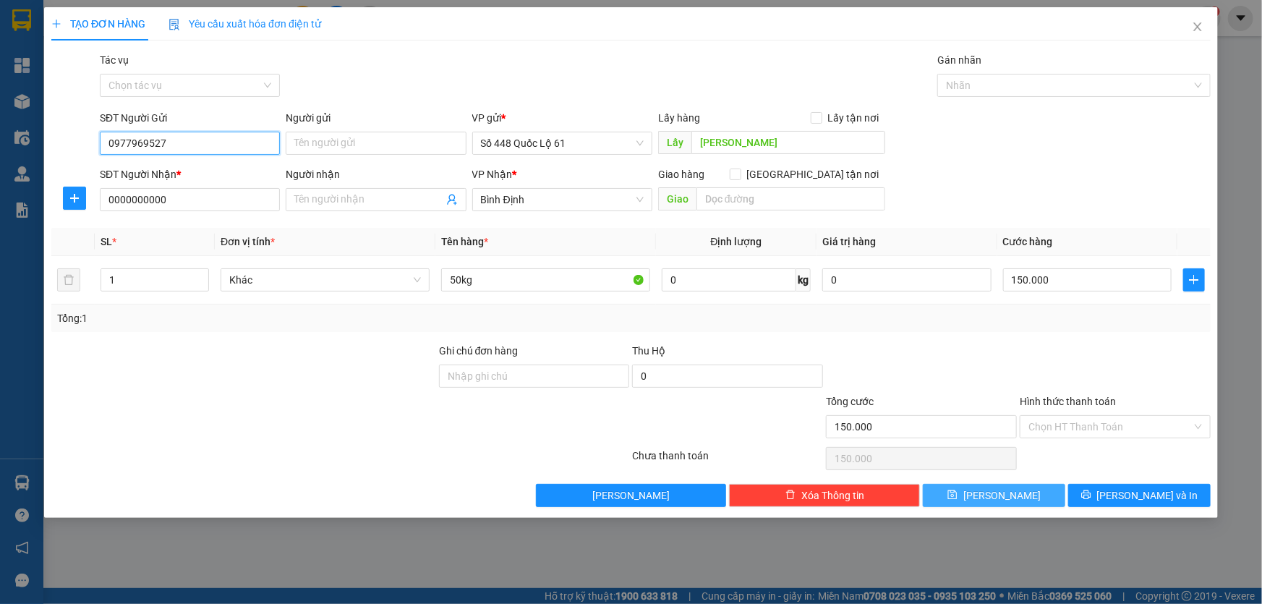
type input "0977969527"
click at [1049, 484] on button "[PERSON_NAME]" at bounding box center [994, 495] width 142 height 23
type input "0"
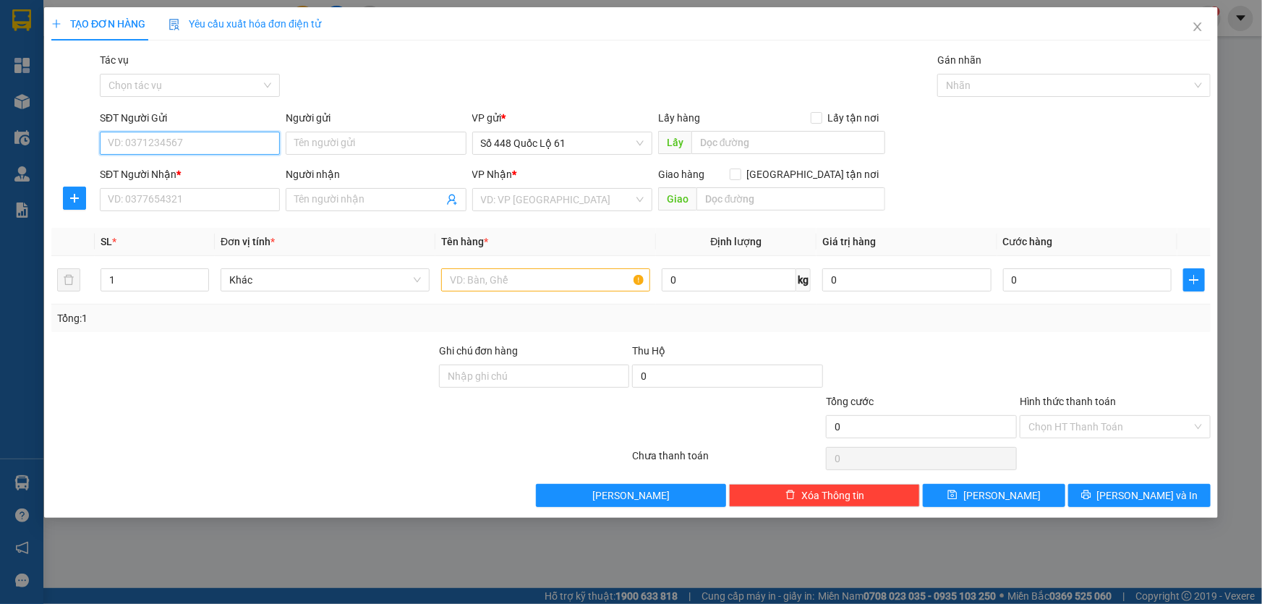
click at [208, 148] on input "SĐT Người Gửi" at bounding box center [190, 143] width 180 height 23
click at [182, 171] on div "0943066914" at bounding box center [189, 172] width 163 height 16
type input "0943066914"
type input "lai vung"
type input "0000000000"
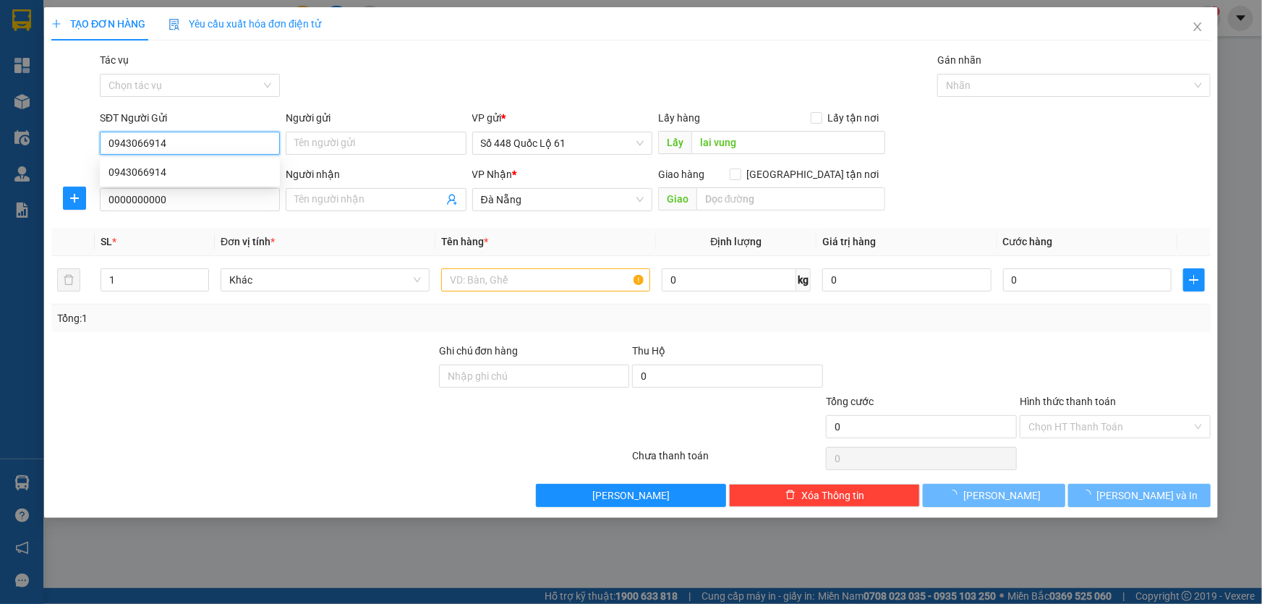
type input "210.000"
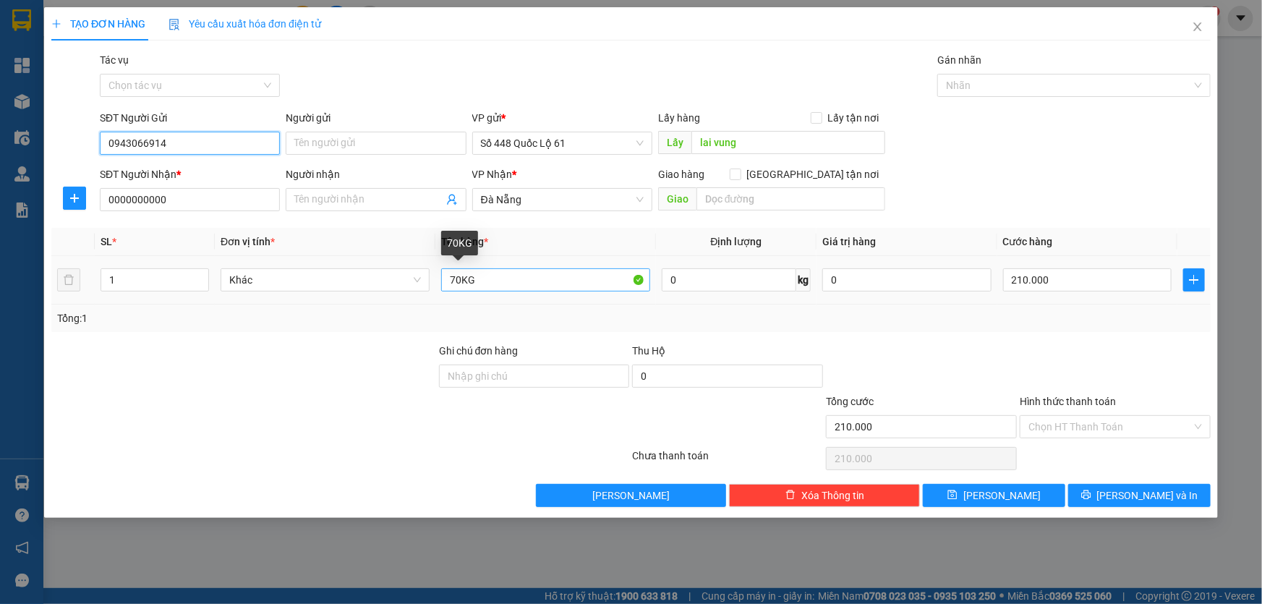
type input "0943066914"
click at [456, 286] on input "70KG" at bounding box center [545, 279] width 209 height 23
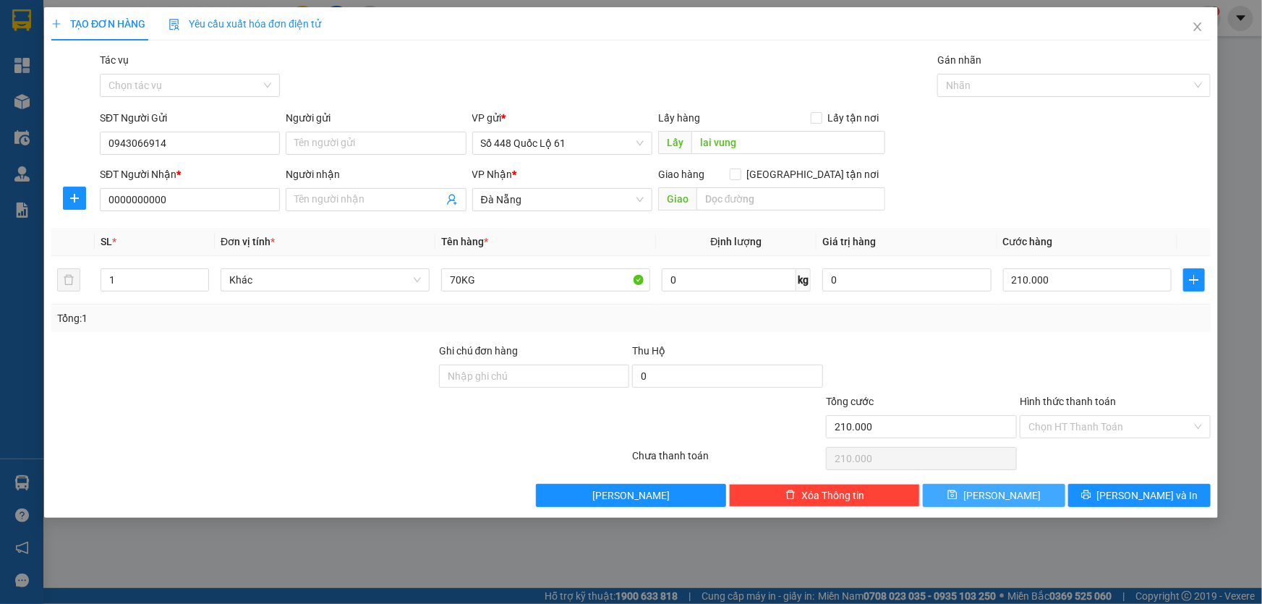
click at [1038, 499] on button "[PERSON_NAME]" at bounding box center [994, 495] width 142 height 23
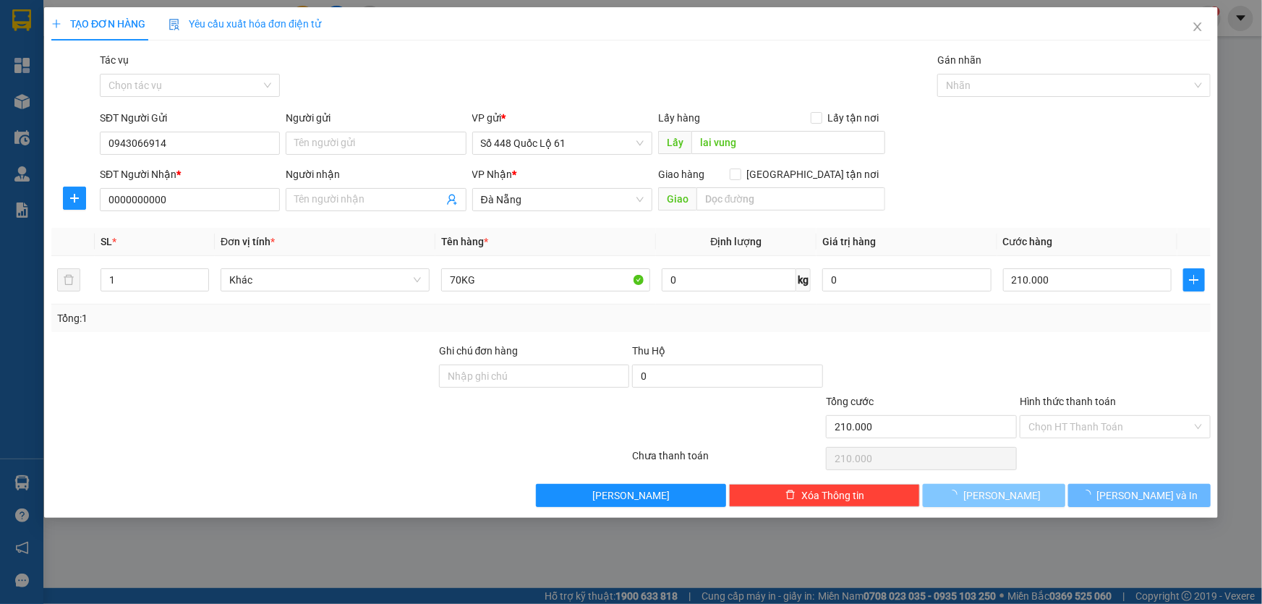
type input "0"
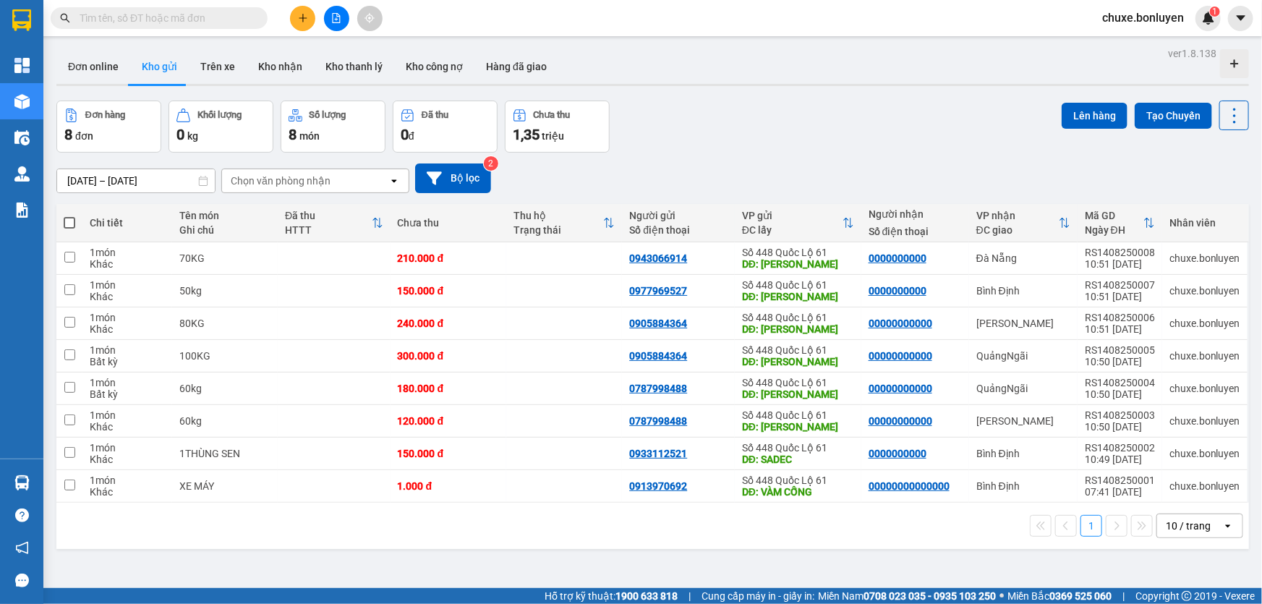
click at [157, 12] on input "text" at bounding box center [165, 18] width 171 height 16
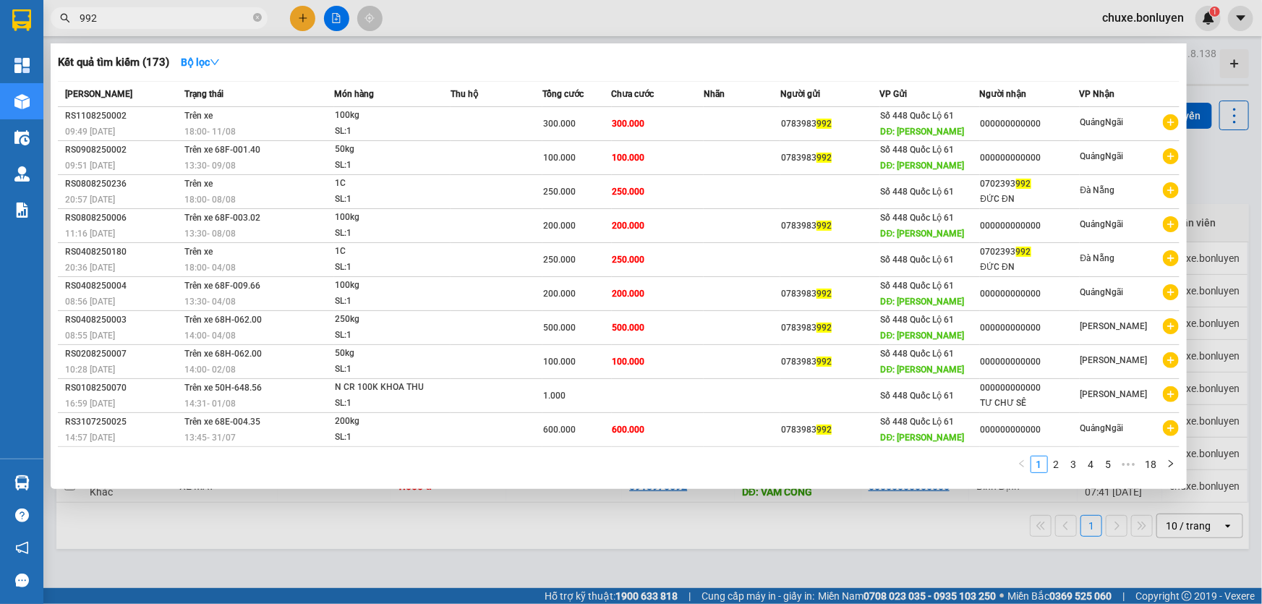
type input "992"
